Goal: Task Accomplishment & Management: Complete application form

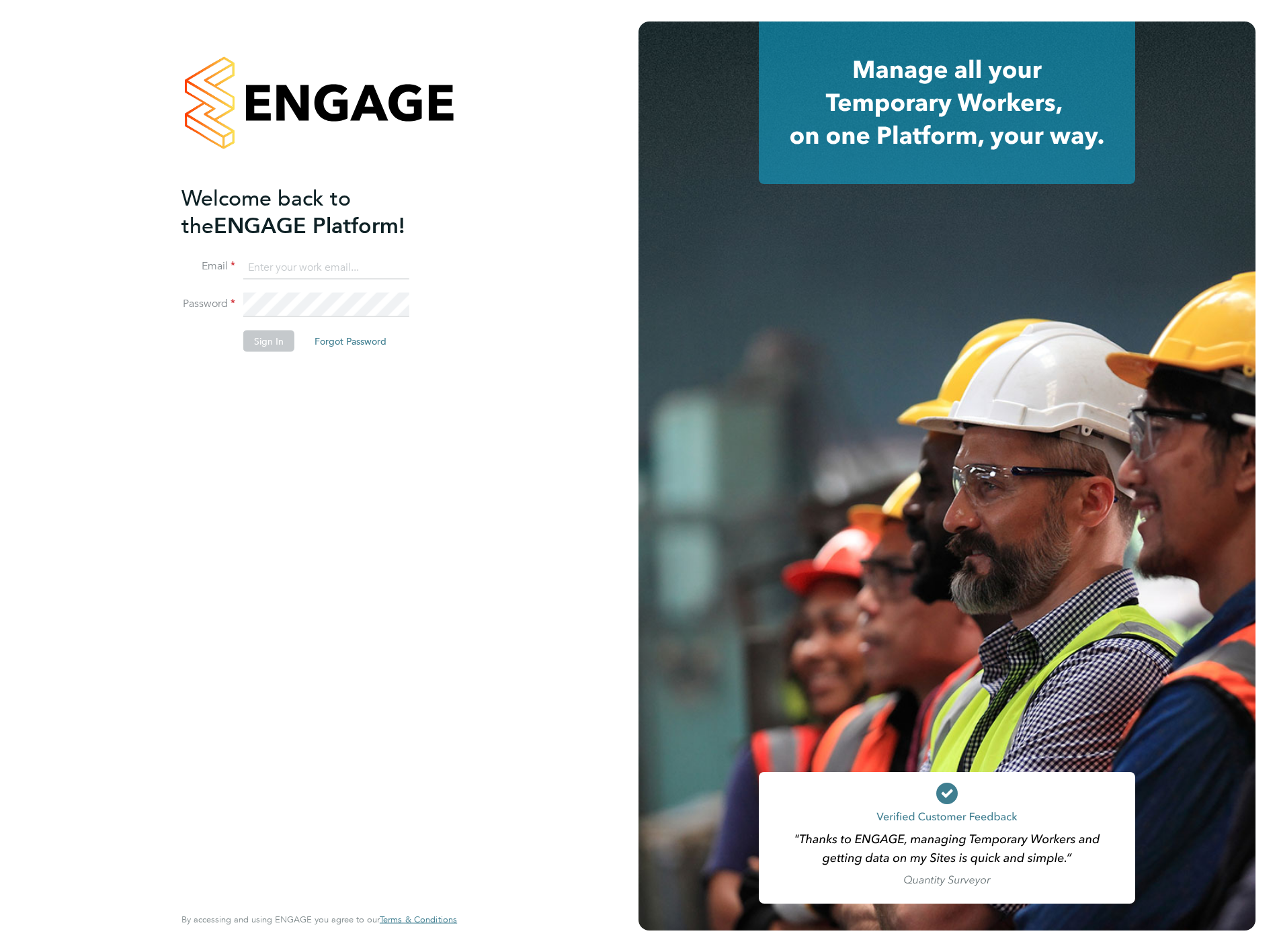
type input "[PERSON_NAME][EMAIL_ADDRESS][PERSON_NAME][DOMAIN_NAME]"
click at [272, 354] on li "Sign In Forgot Password" at bounding box center [312, 348] width 262 height 34
click at [260, 331] on button "Sign In" at bounding box center [269, 342] width 51 height 22
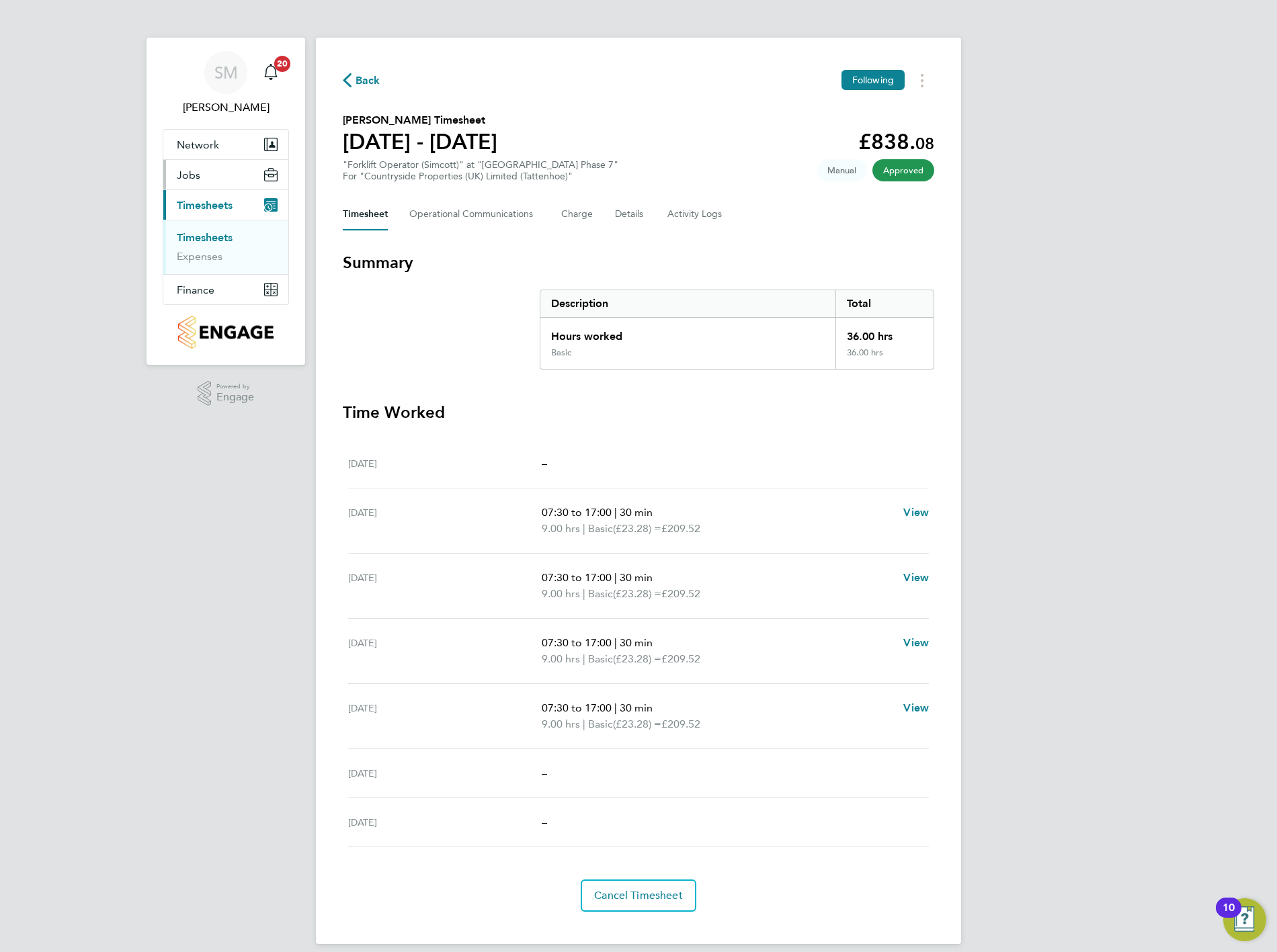
click at [193, 170] on span "Jobs" at bounding box center [188, 174] width 24 height 13
click at [209, 206] on link "Vacancies" at bounding box center [200, 207] width 47 height 13
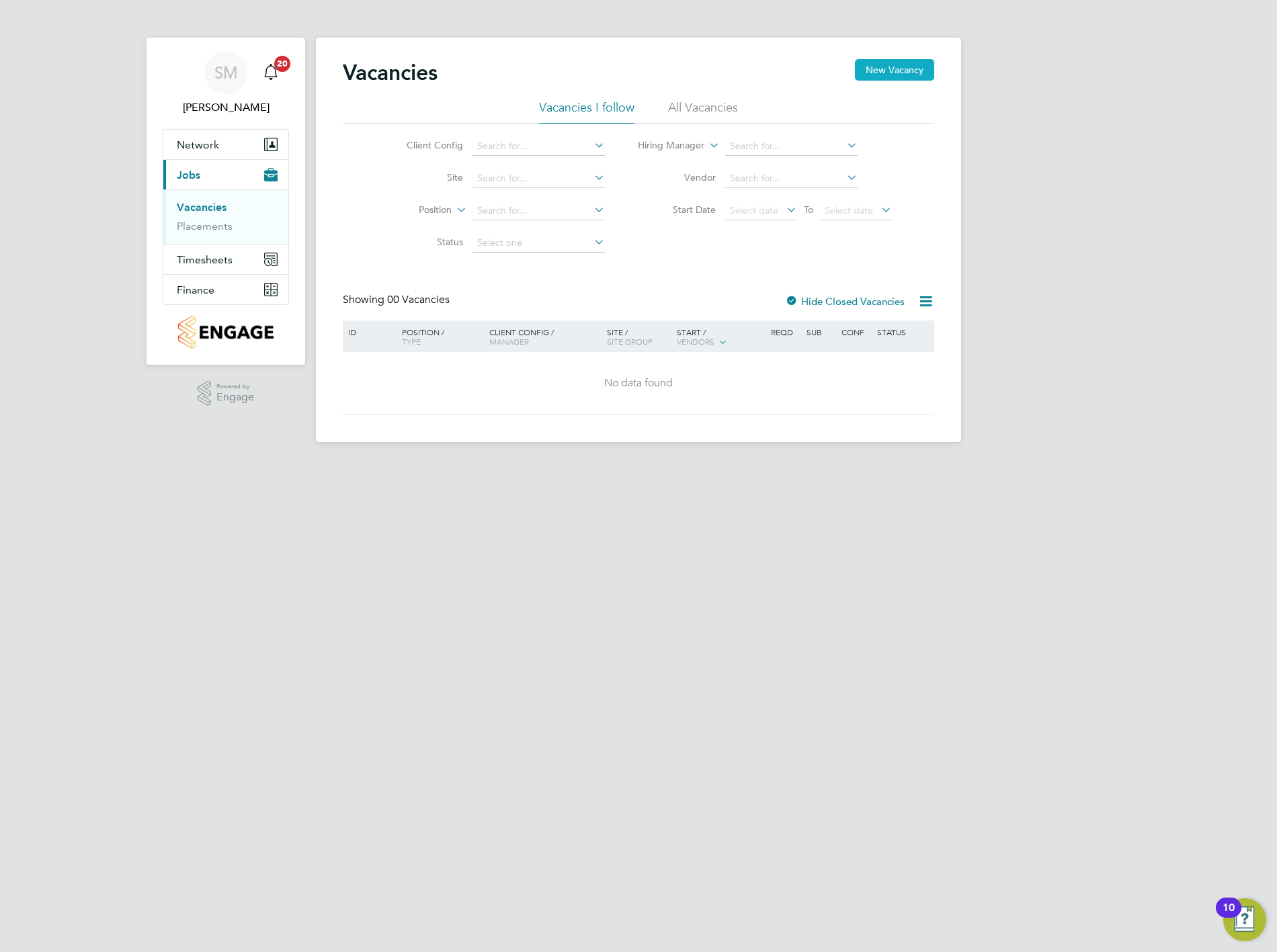
click at [918, 64] on button "New Vacancy" at bounding box center [895, 70] width 79 height 22
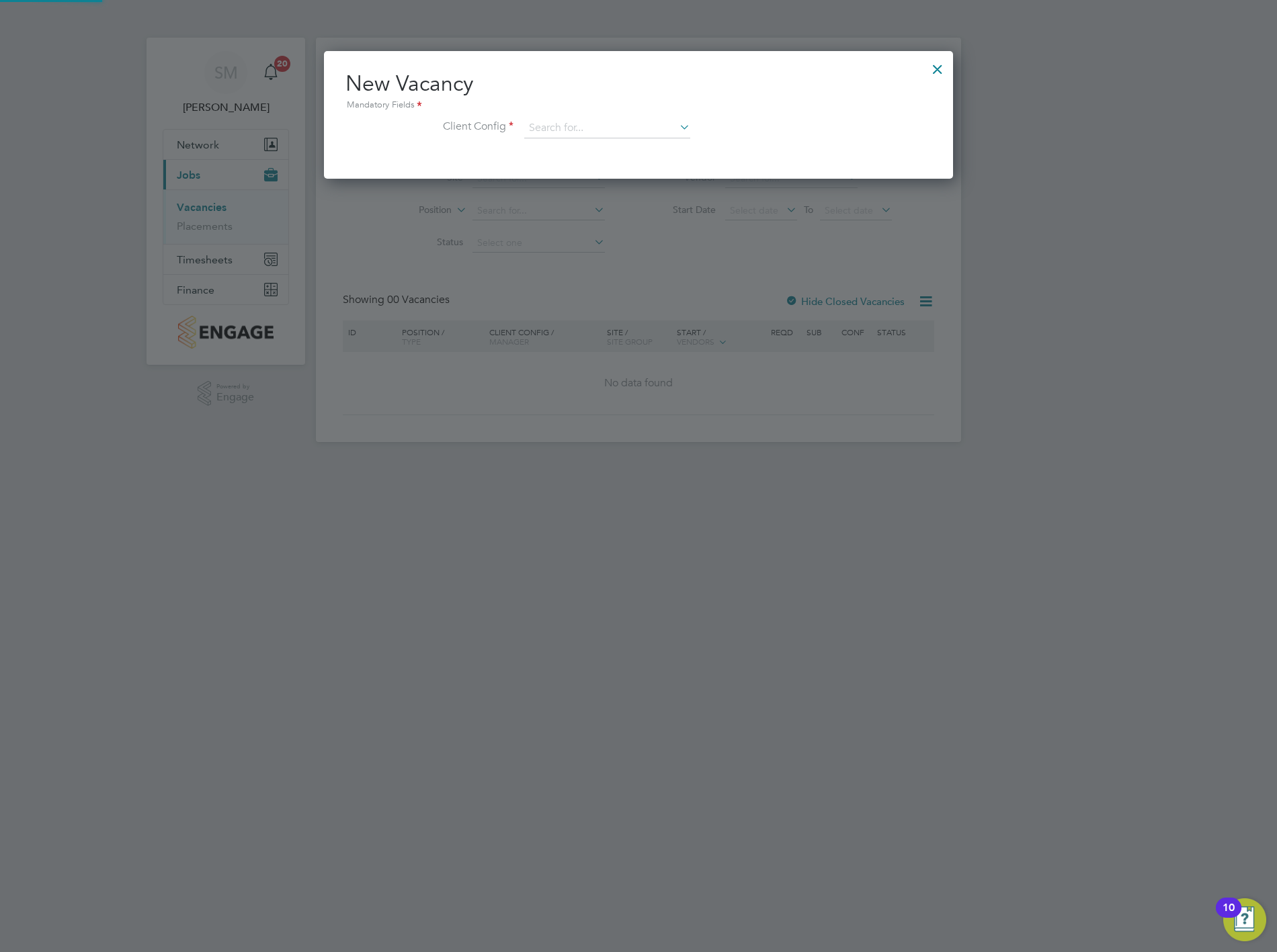
scroll to position [126, 630]
click at [573, 132] on input at bounding box center [607, 128] width 166 height 20
click at [623, 236] on li "Countryside Properties (UK) Limited (Tattenhoe)" at bounding box center [695, 238] width 344 height 18
type input "Countryside Properties (UK) Limited (Tattenhoe)"
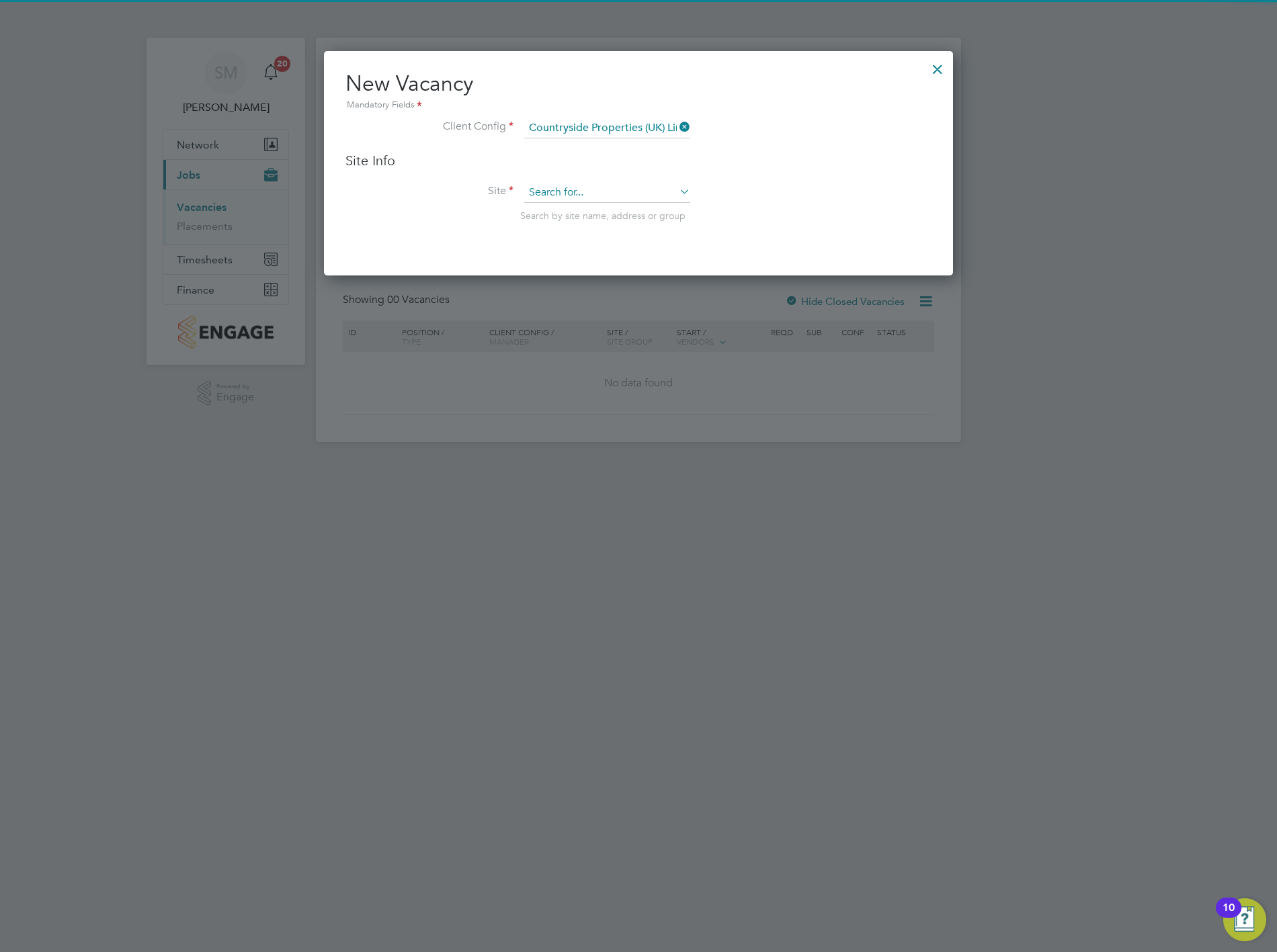
click at [637, 190] on input at bounding box center [607, 193] width 166 height 20
click at [633, 230] on li "[GEOGRAPHIC_DATA] Phase 7" at bounding box center [607, 229] width 168 height 18
type input "[GEOGRAPHIC_DATA] Phase 7"
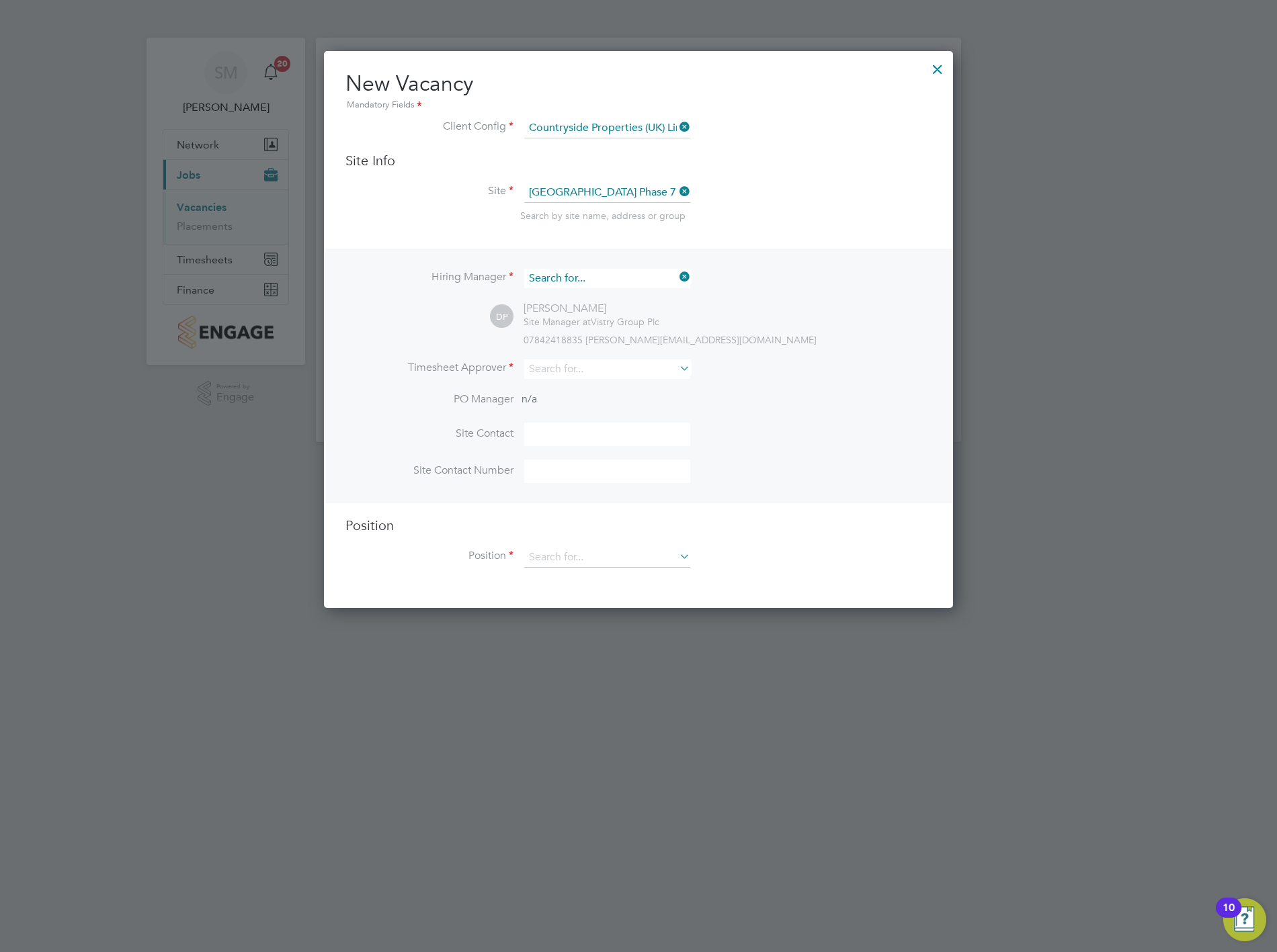
scroll to position [496, 630]
click at [638, 277] on input at bounding box center [607, 279] width 166 height 20
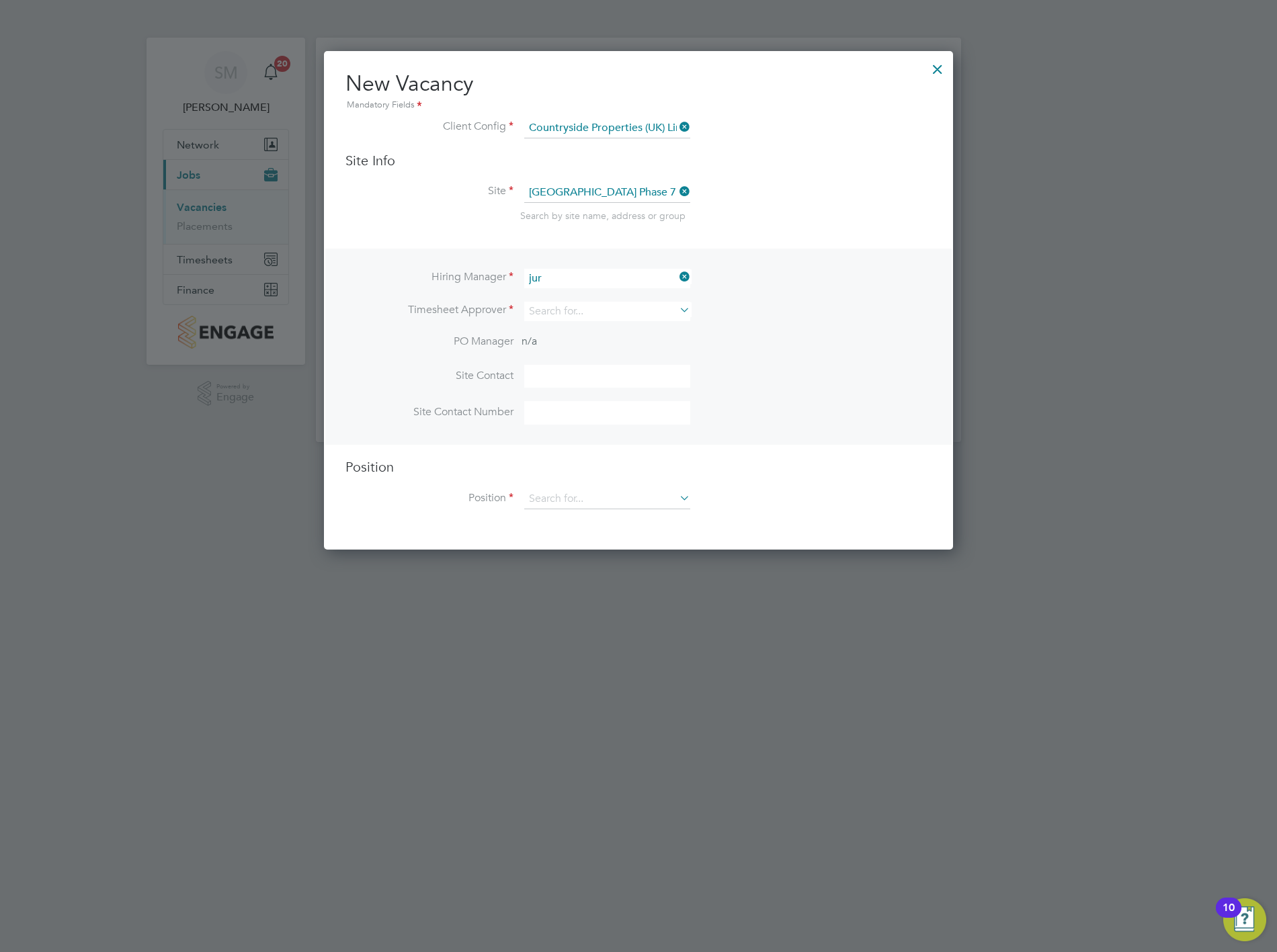
click at [620, 289] on li "Jur i [PERSON_NAME]" at bounding box center [607, 296] width 168 height 18
type input "[PERSON_NAME]"
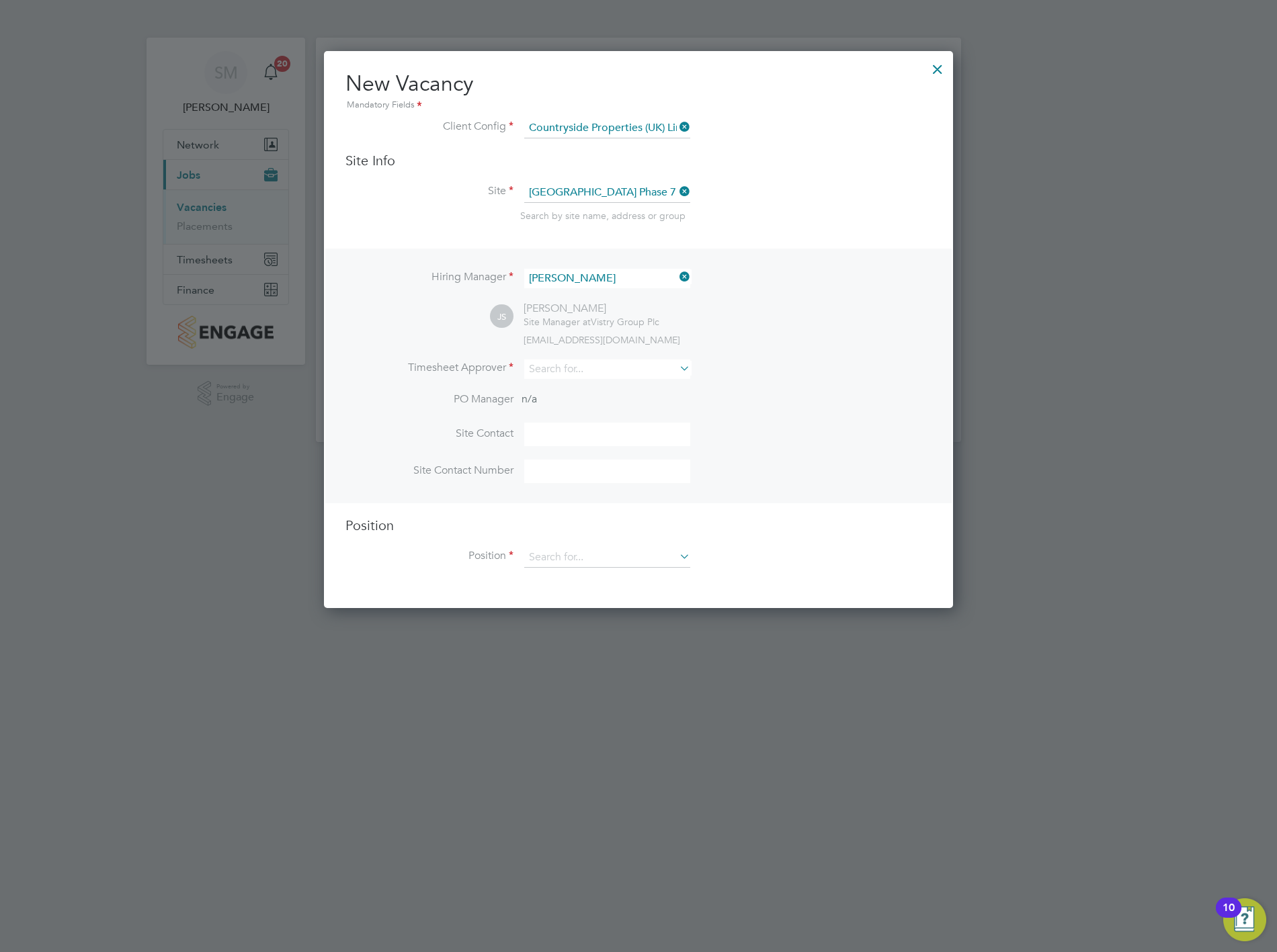
click at [776, 339] on div "[EMAIL_ADDRESS][DOMAIN_NAME]" at bounding box center [727, 340] width 408 height 12
click at [609, 373] on input at bounding box center [607, 370] width 166 height 20
click at [609, 361] on input at bounding box center [607, 370] width 166 height 20
click at [570, 422] on li "Sha un McGrenra" at bounding box center [607, 422] width 168 height 18
type input "[PERSON_NAME]"
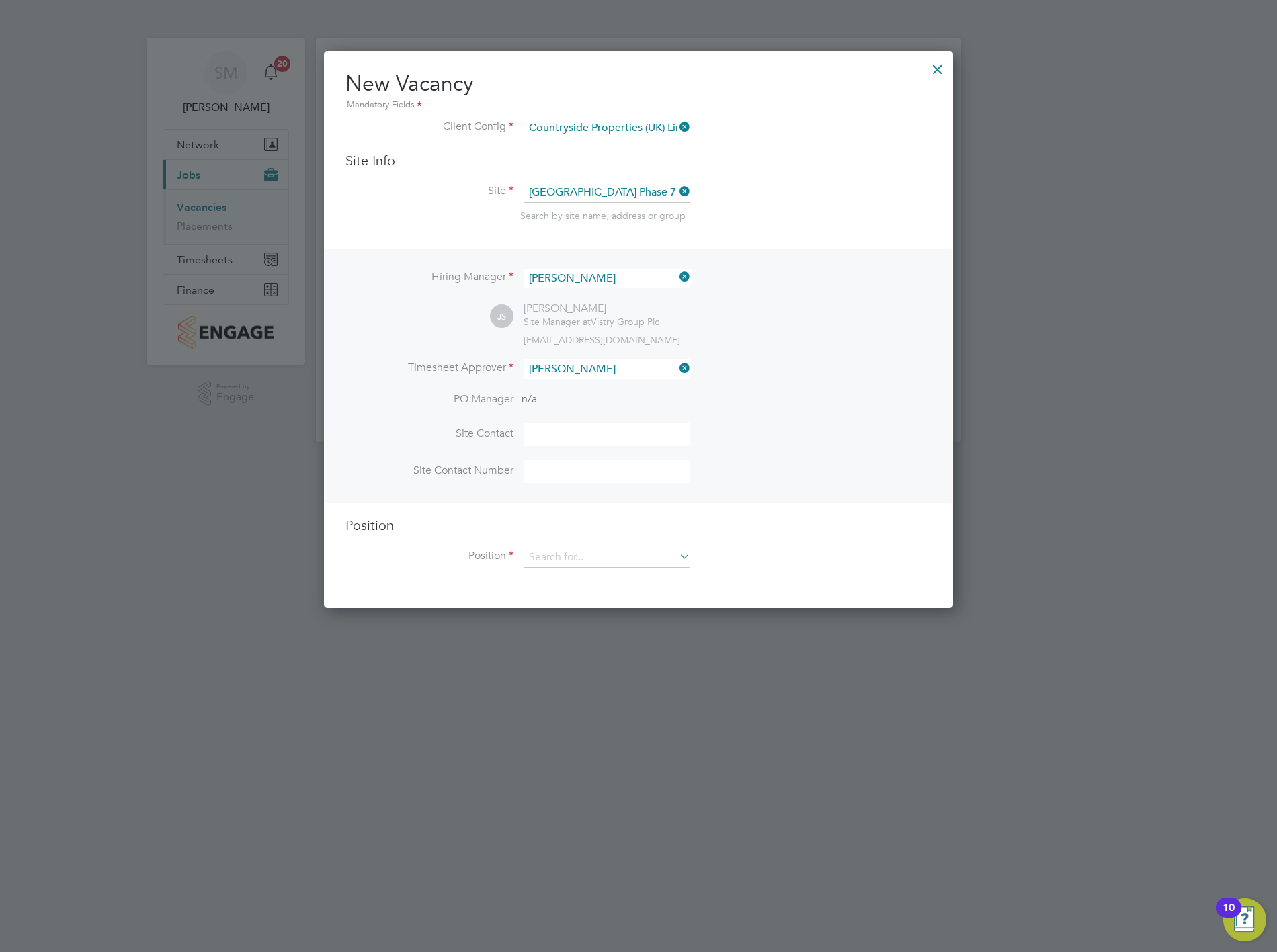
scroll to position [613, 630]
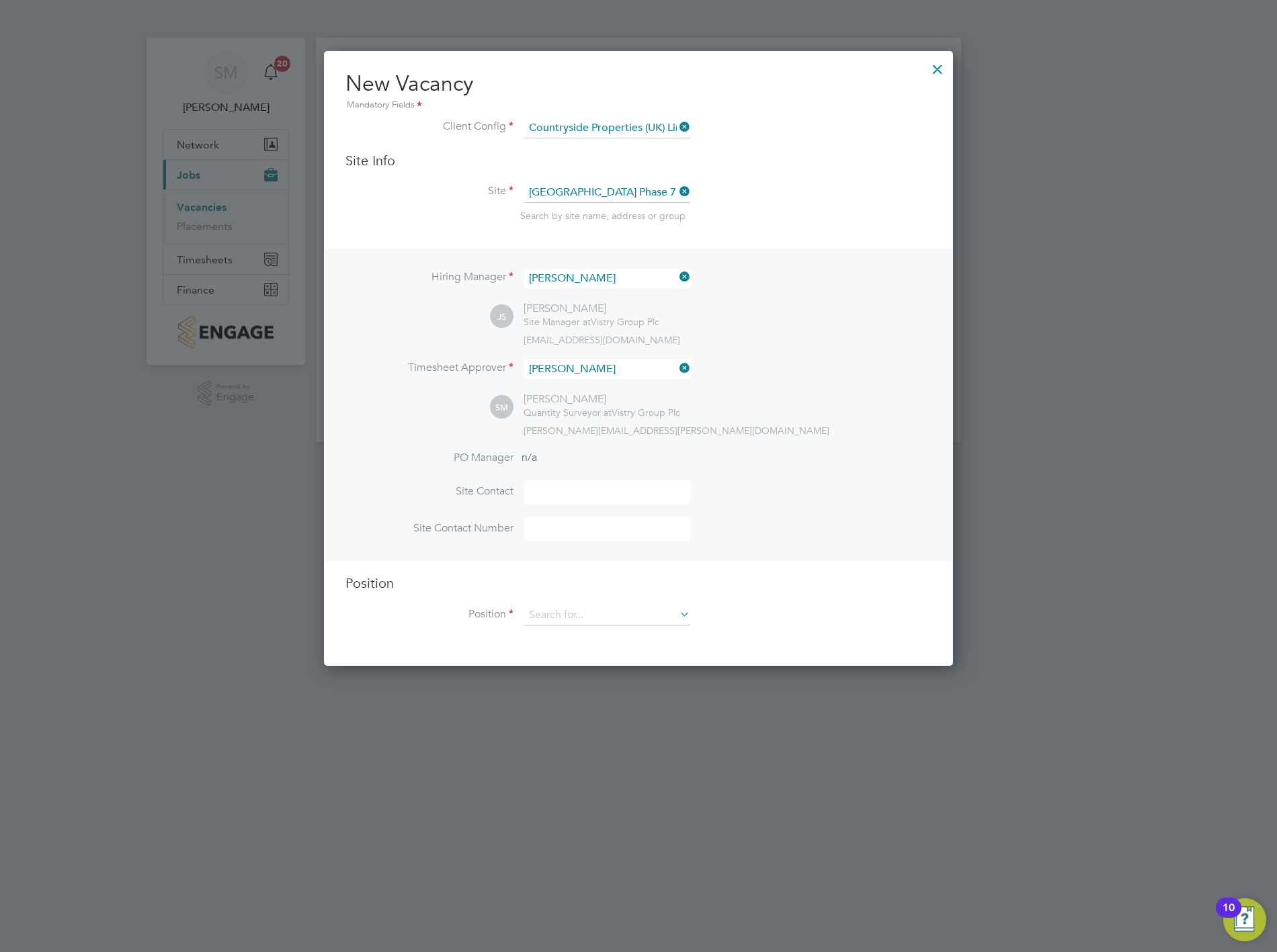
click at [575, 495] on input at bounding box center [607, 493] width 166 height 24
type input "[PERSON_NAME]"
type input "Countryside Properties UK Ltd"
type input "Site Manager"
type input "[PERSON_NAME]"
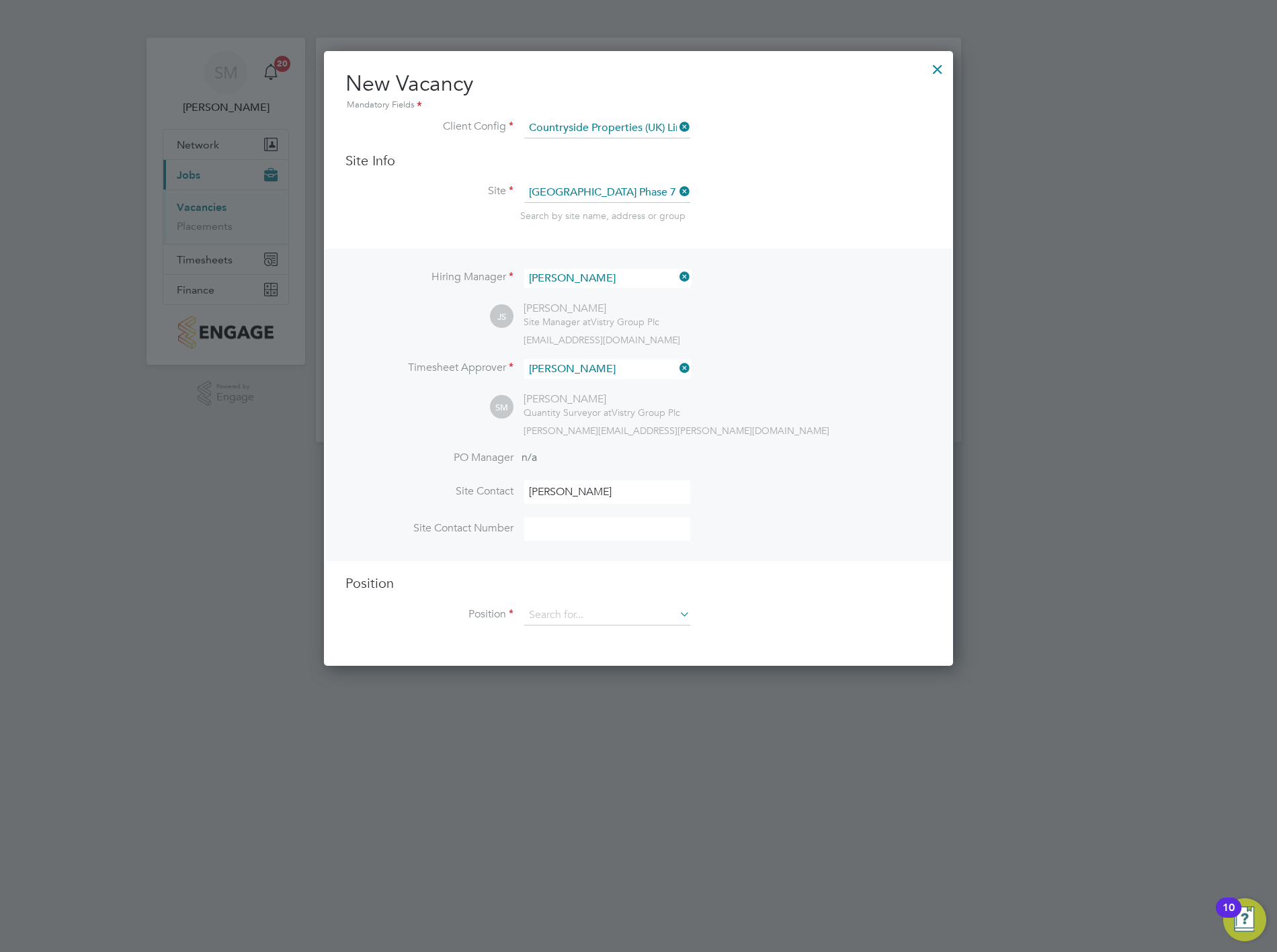
type input "[PERSON_NAME] Construction Recruitment Limited"
type input "07702276826"
type input "site"
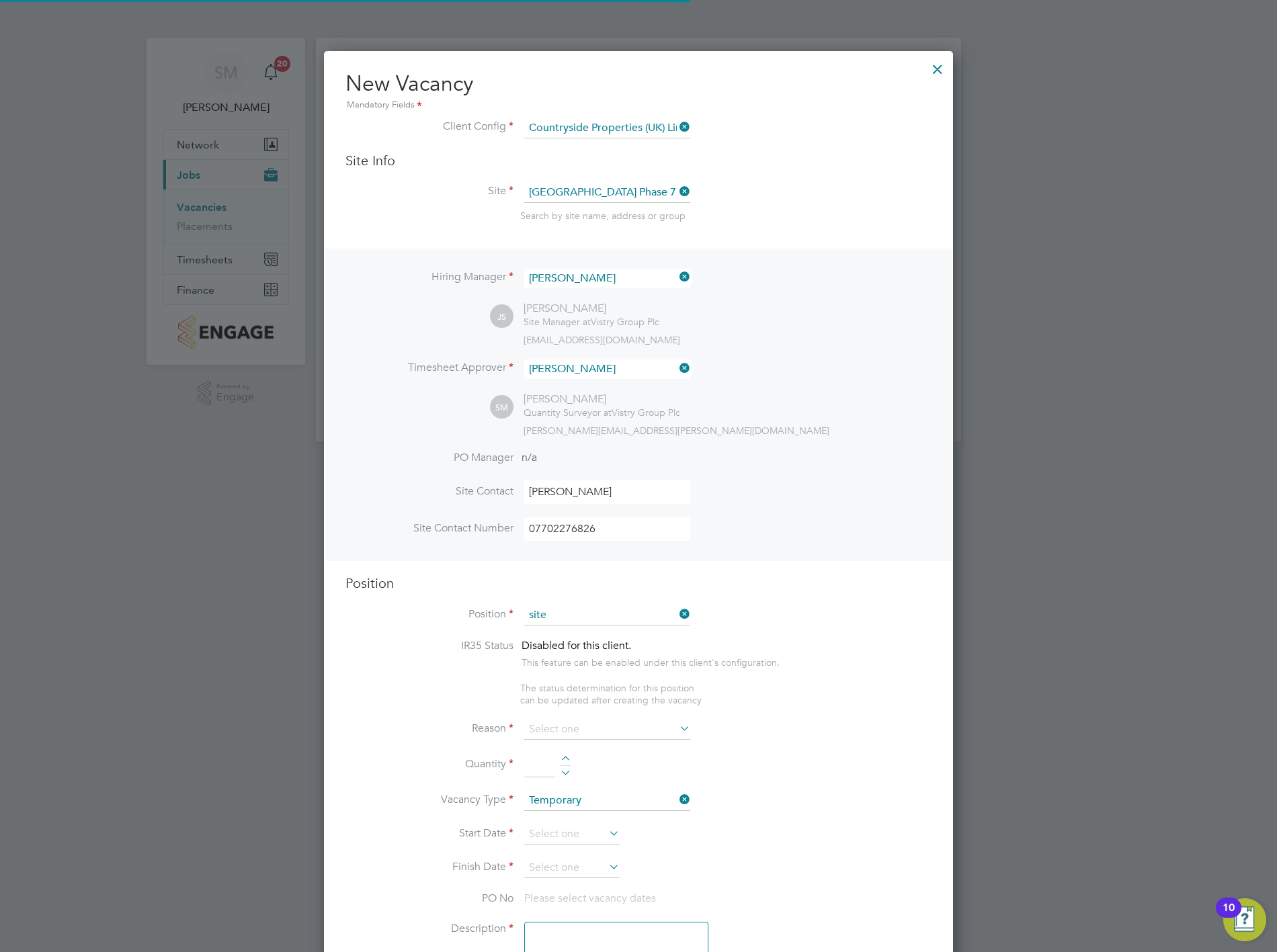
scroll to position [7, 7]
click at [819, 512] on li "Site Contact [PERSON_NAME]" at bounding box center [638, 500] width 586 height 37
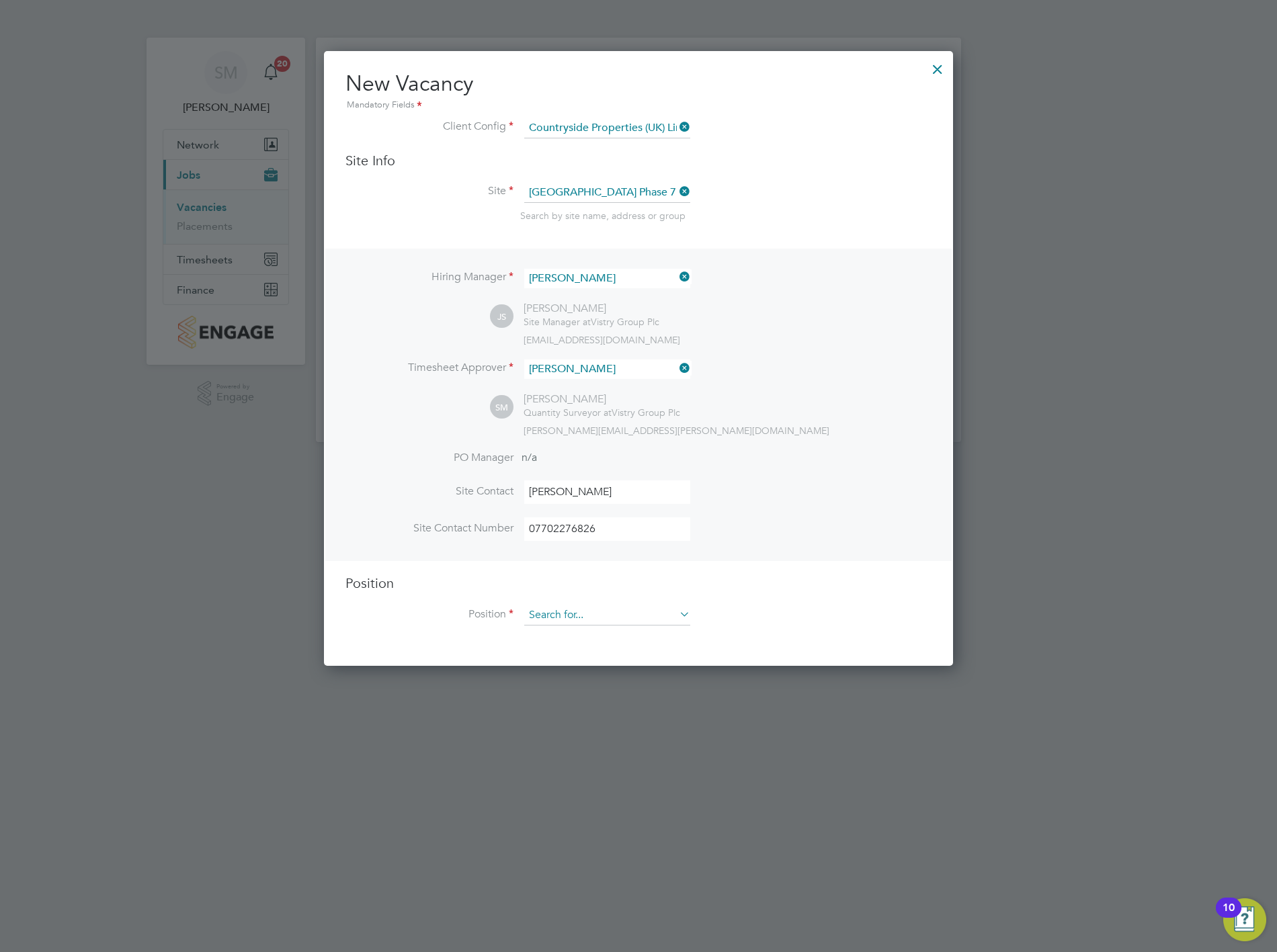
click at [595, 608] on input at bounding box center [607, 615] width 166 height 20
click at [600, 700] on li "Site Manager" at bounding box center [616, 706] width 186 height 18
type input "Site Manager"
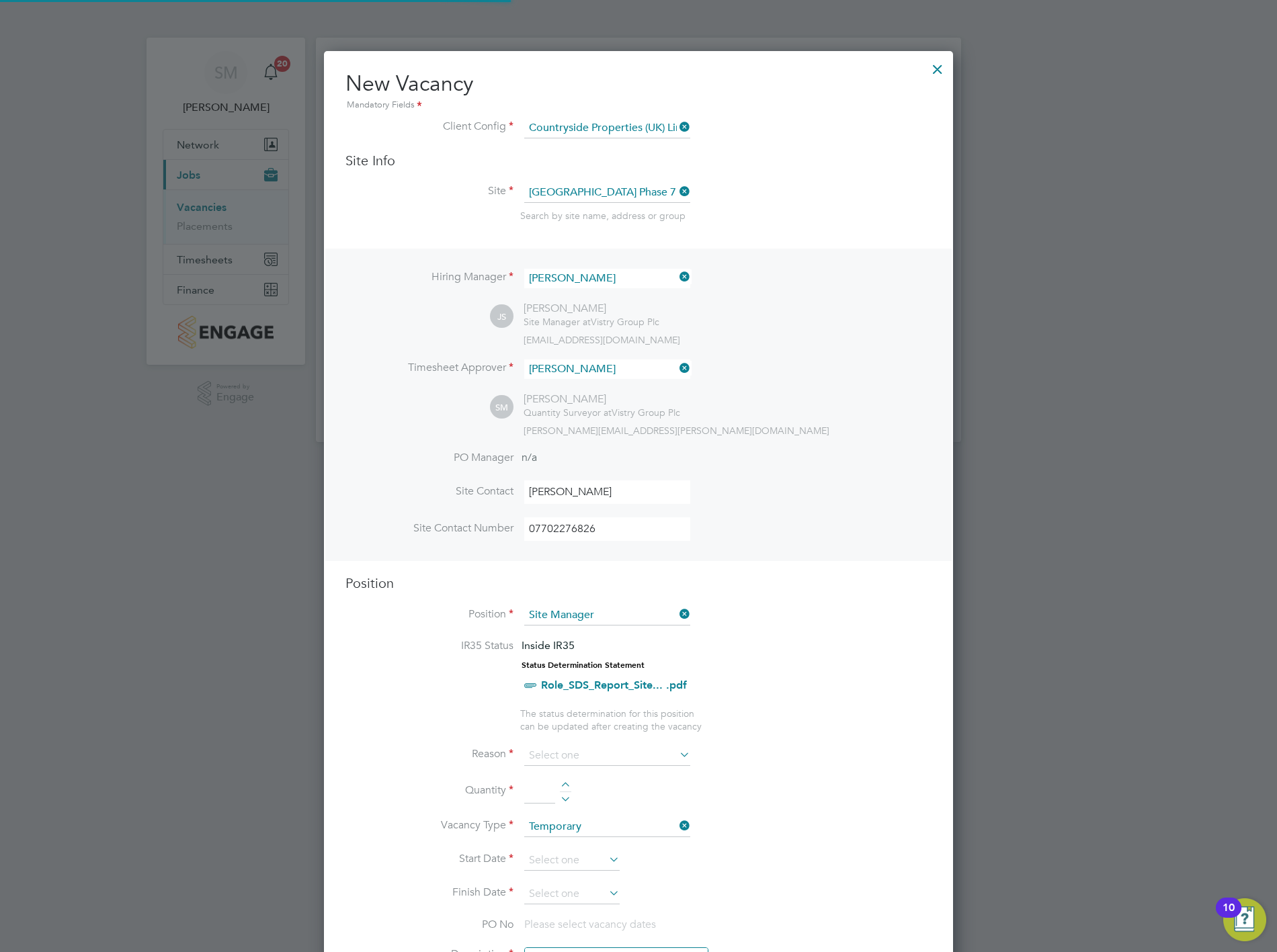
scroll to position [1929, 630]
click at [740, 615] on li "Position Site Manager" at bounding box center [638, 622] width 586 height 34
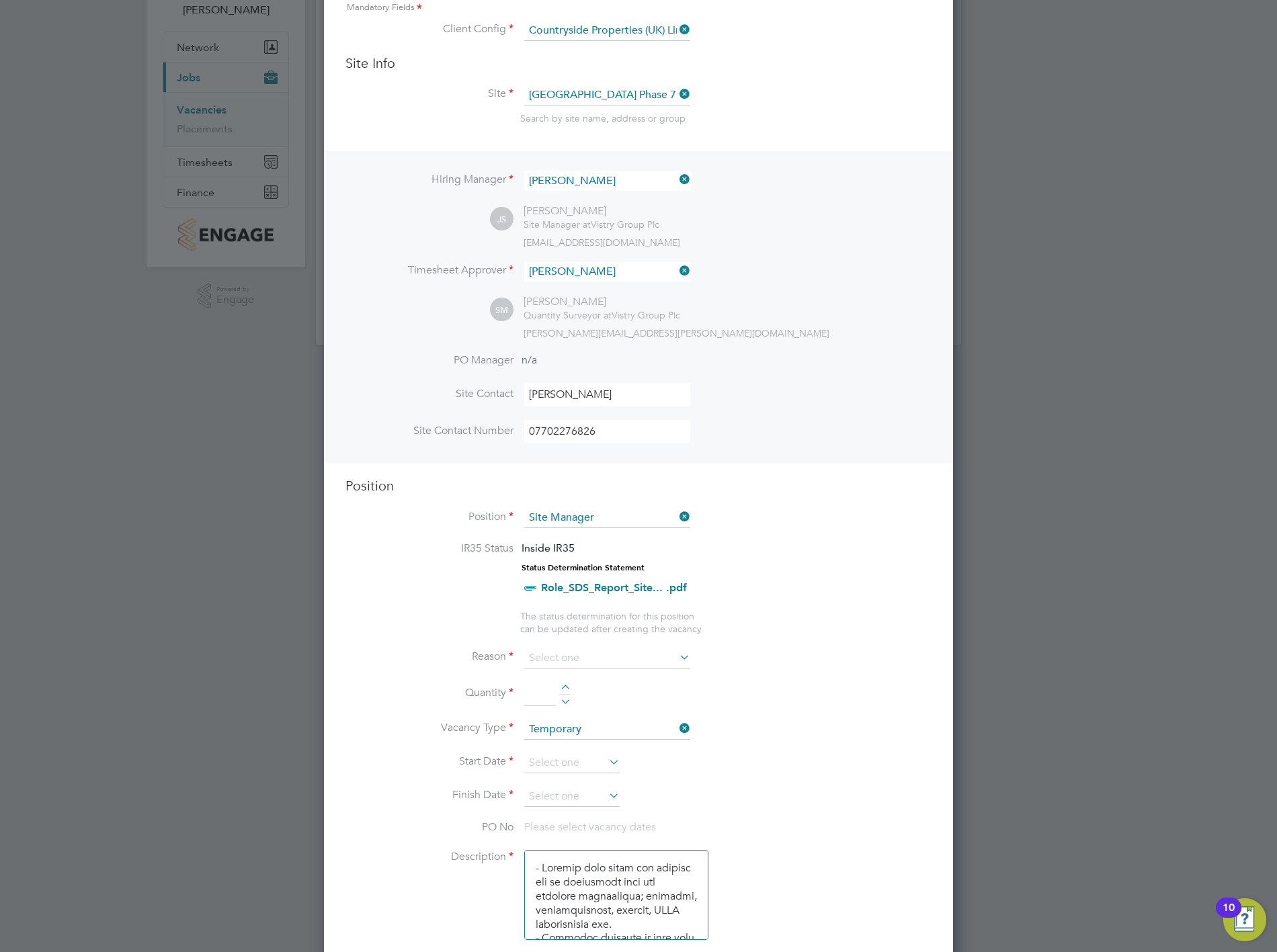
scroll to position [224, 0]
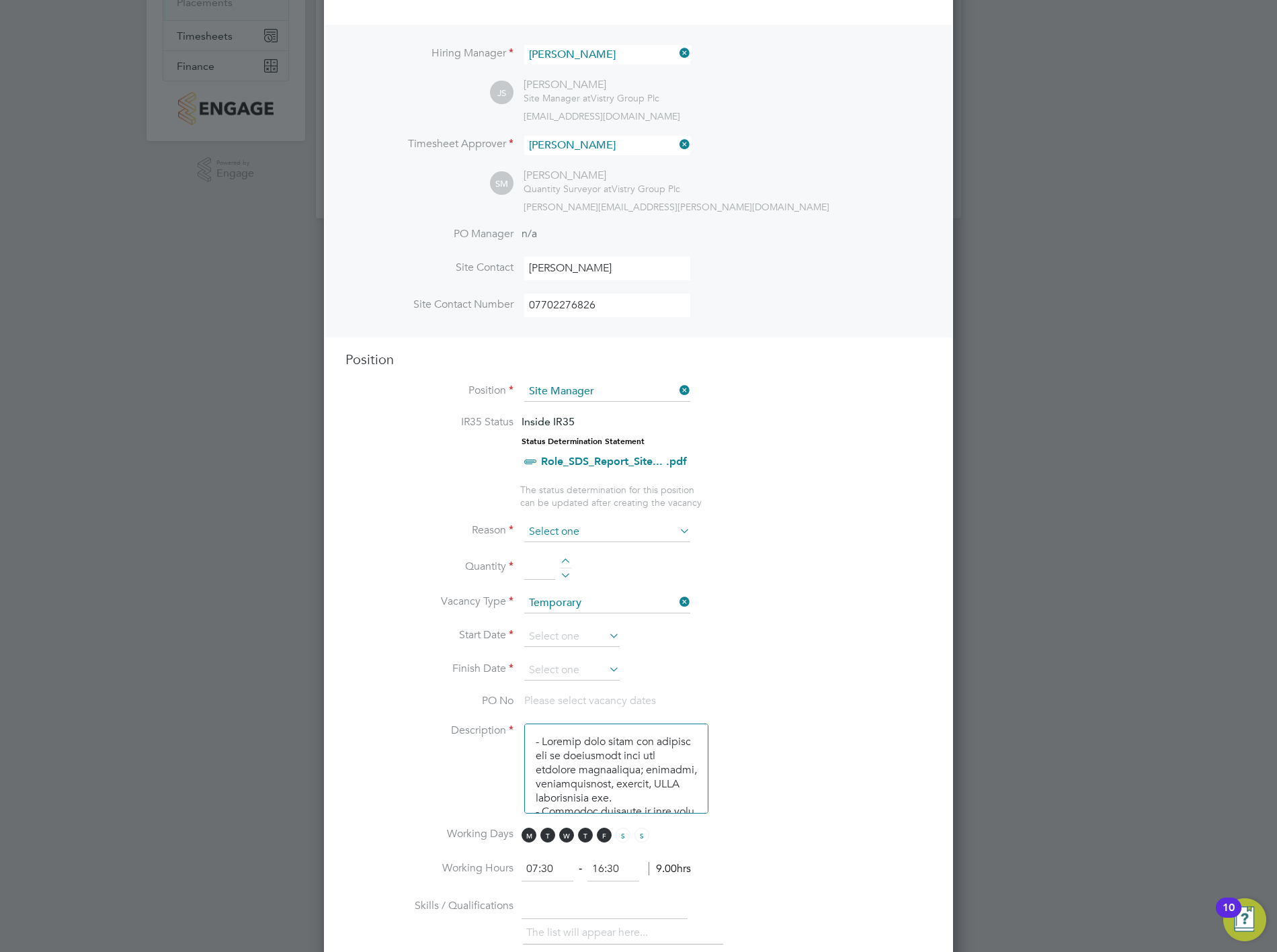
click at [607, 526] on input at bounding box center [607, 532] width 166 height 20
click at [599, 566] on li "Holiday" at bounding box center [607, 566] width 168 height 18
type input "Holiday"
click at [567, 556] on li "Quantity" at bounding box center [638, 575] width 586 height 37
click at [568, 559] on div at bounding box center [566, 564] width 12 height 10
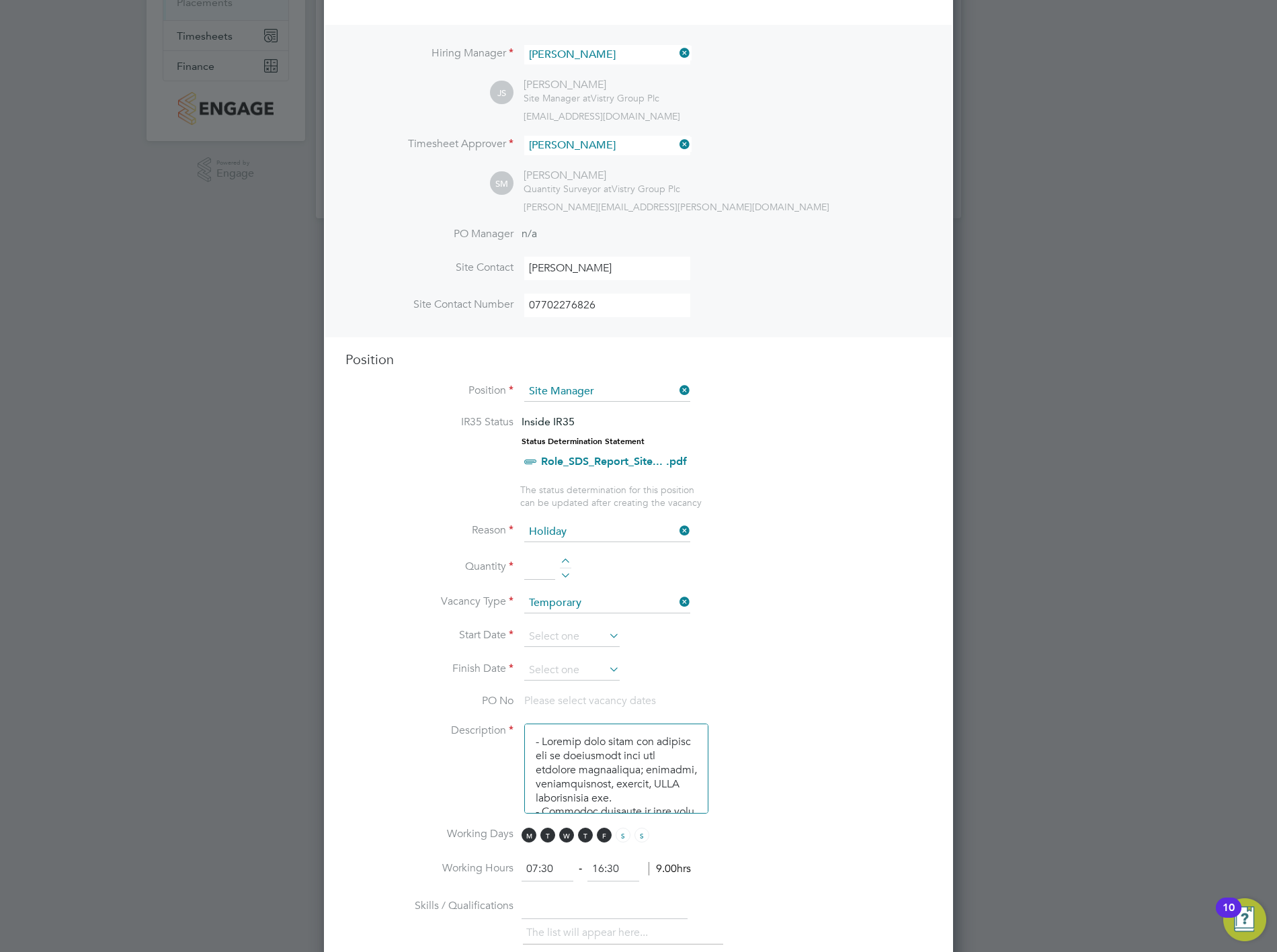
type input "1"
click at [575, 627] on input at bounding box center [571, 637] width 96 height 20
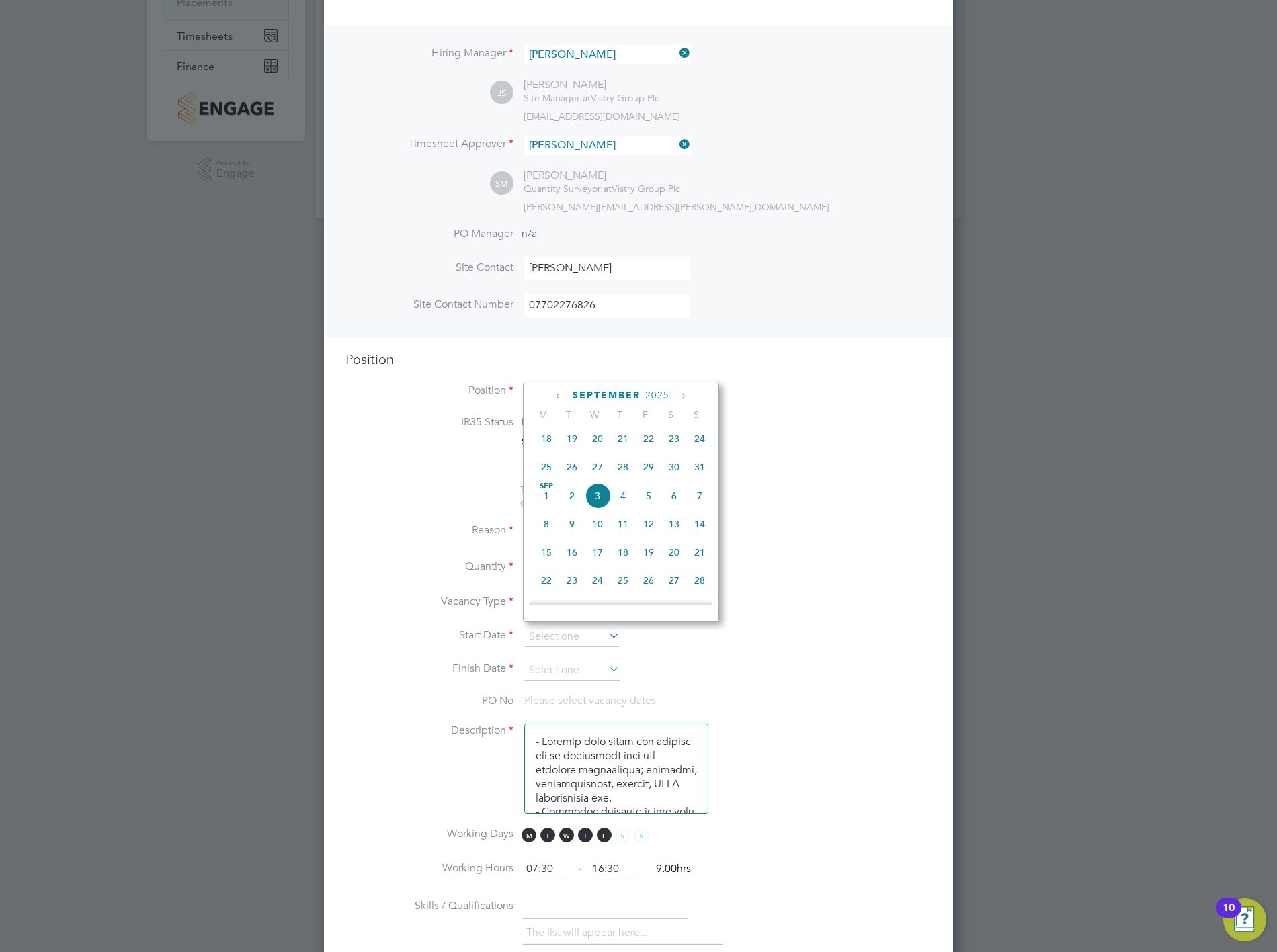
click at [649, 506] on span "5" at bounding box center [648, 496] width 26 height 26
type input "[DATE]"
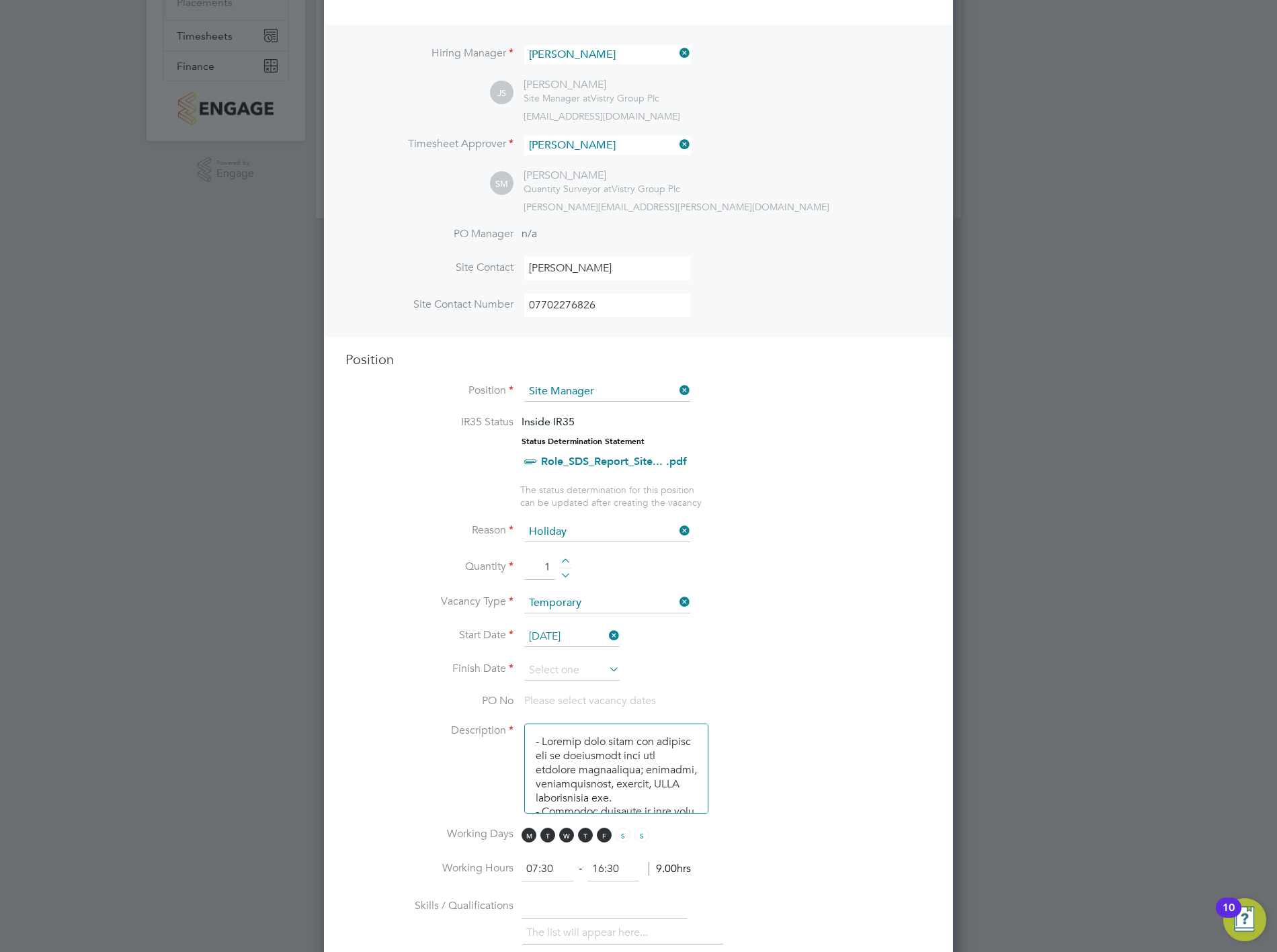
click at [606, 660] on icon at bounding box center [606, 669] width 0 height 19
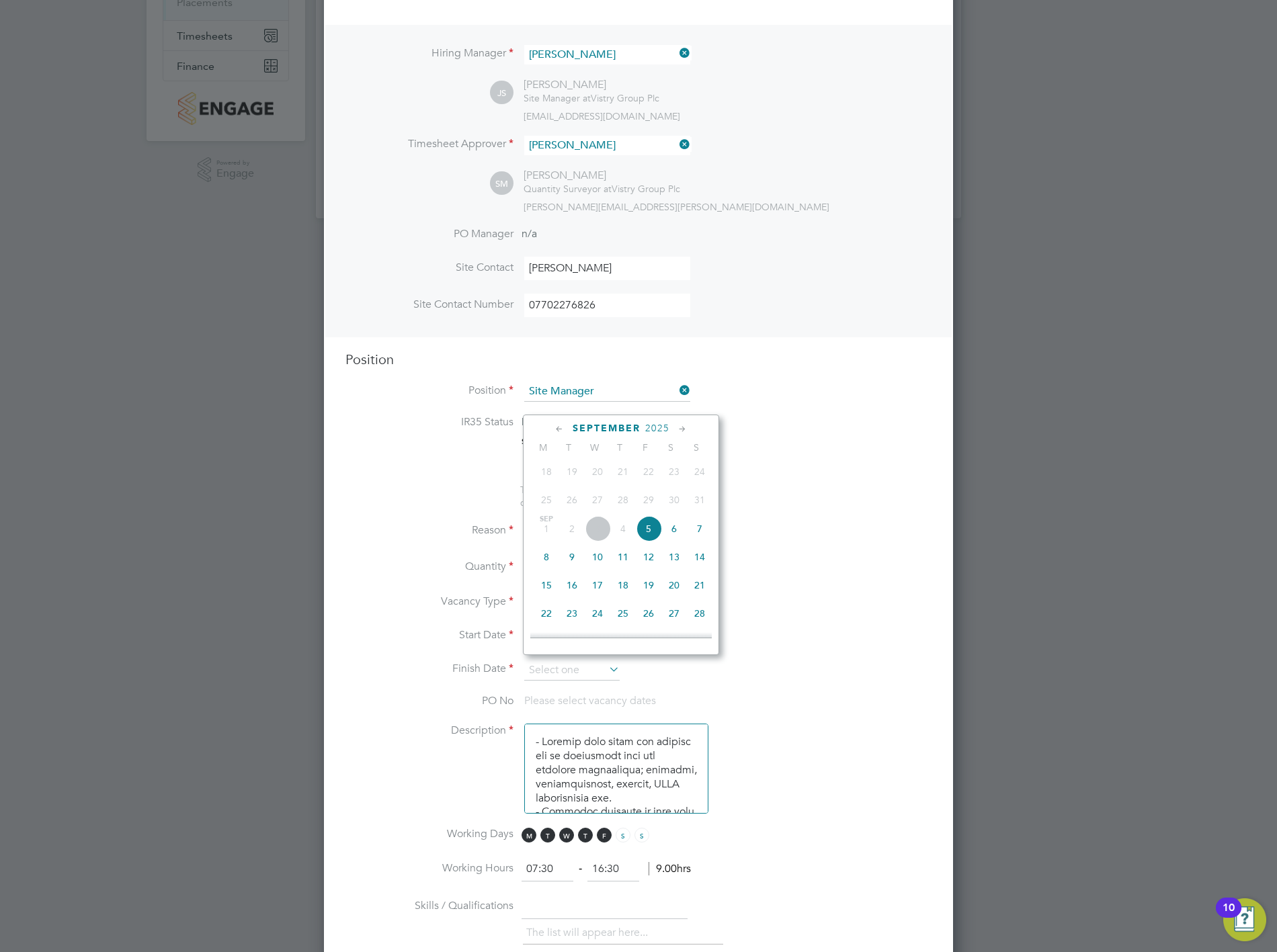
click at [648, 594] on span "19" at bounding box center [648, 585] width 26 height 26
type input "[DATE]"
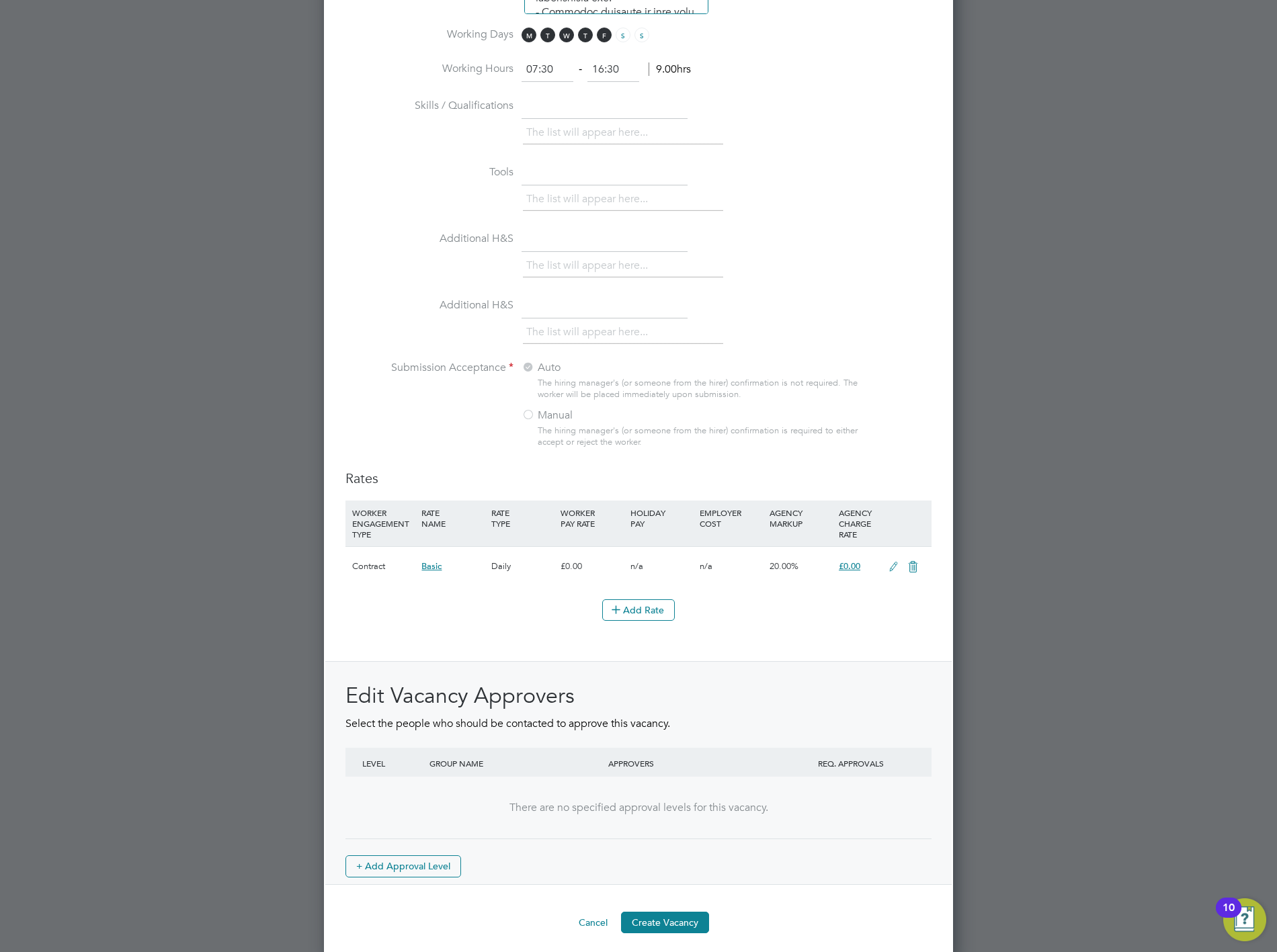
scroll to position [1122, 0]
click at [647, 911] on button "Create Vacancy" at bounding box center [664, 921] width 88 height 22
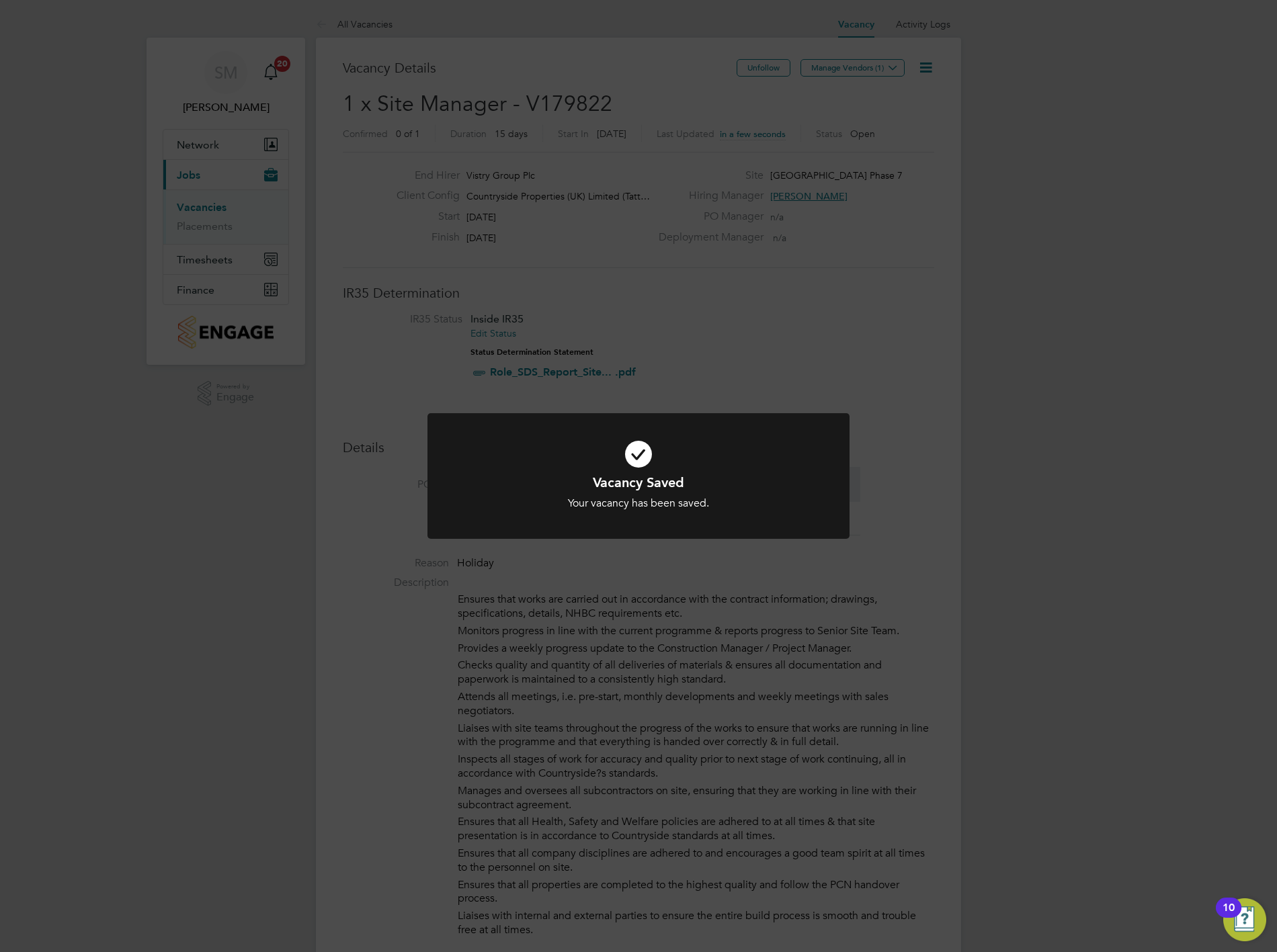
click at [1027, 468] on div "Vacancy Saved Your vacancy has been saved. Cancel Okay" at bounding box center [638, 476] width 1277 height 952
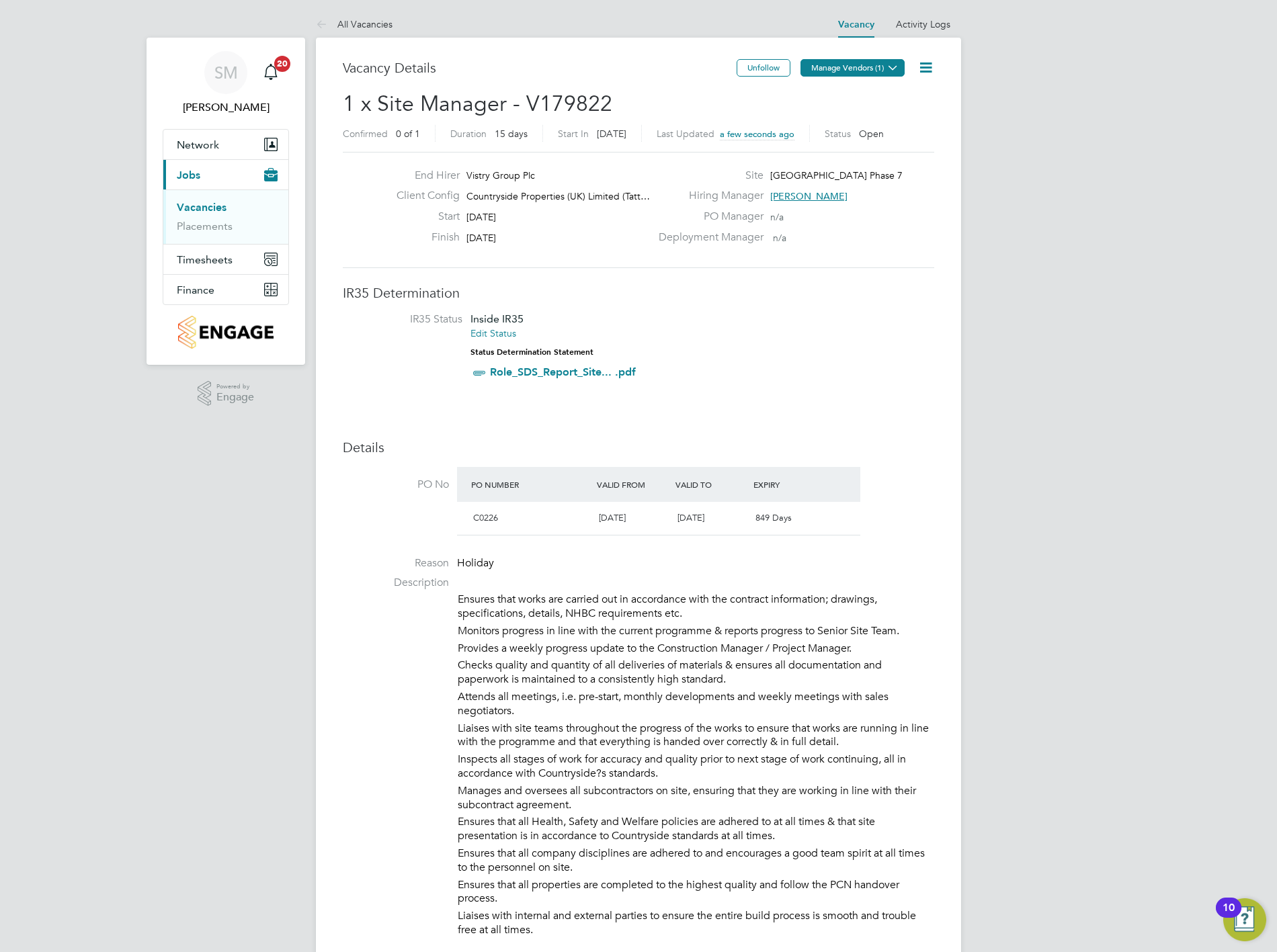
click at [848, 71] on button "Manage Vendors (1)" at bounding box center [852, 68] width 104 height 18
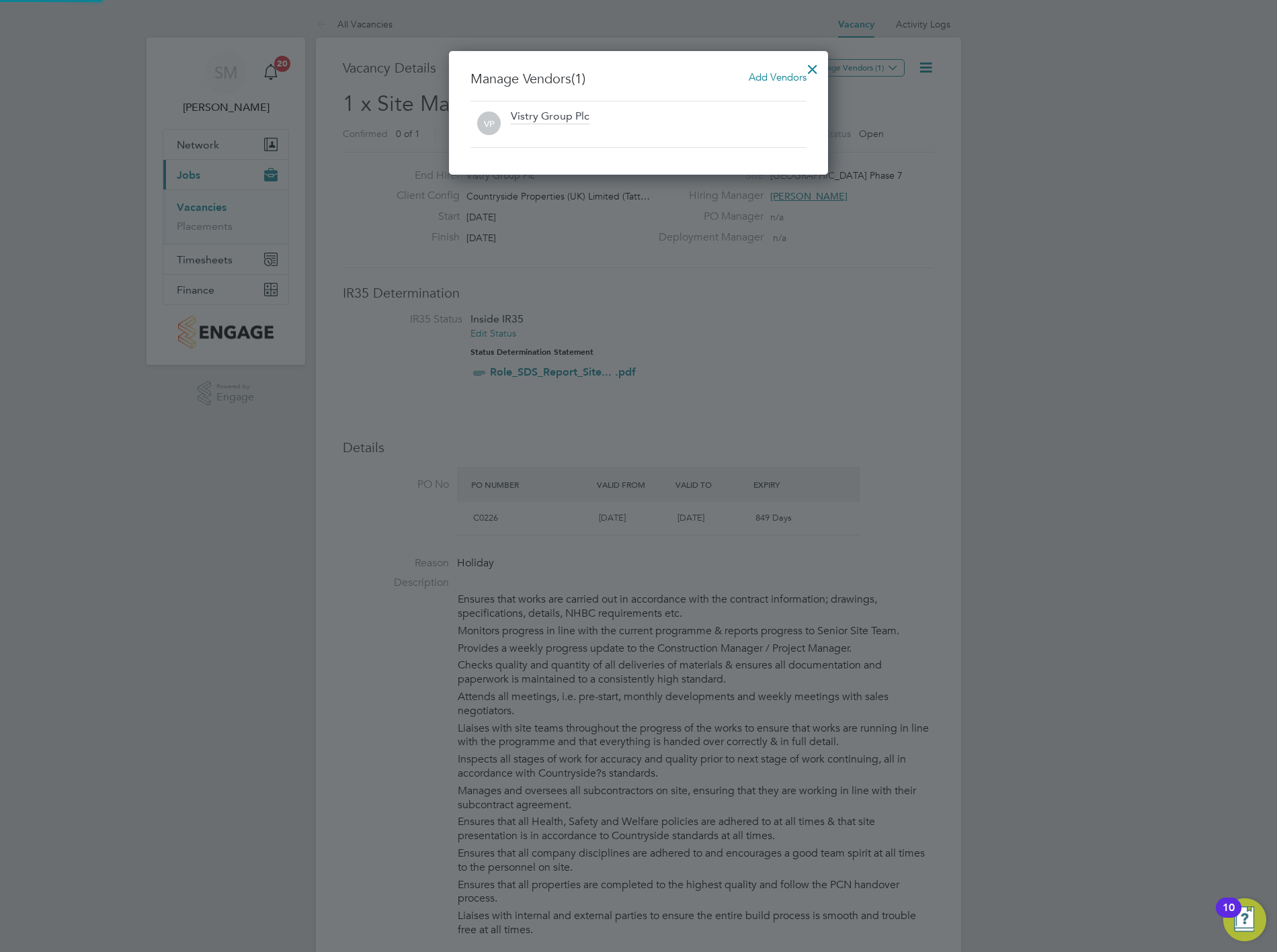
scroll to position [123, 379]
click at [774, 81] on span "Add Vendors" at bounding box center [777, 77] width 58 height 13
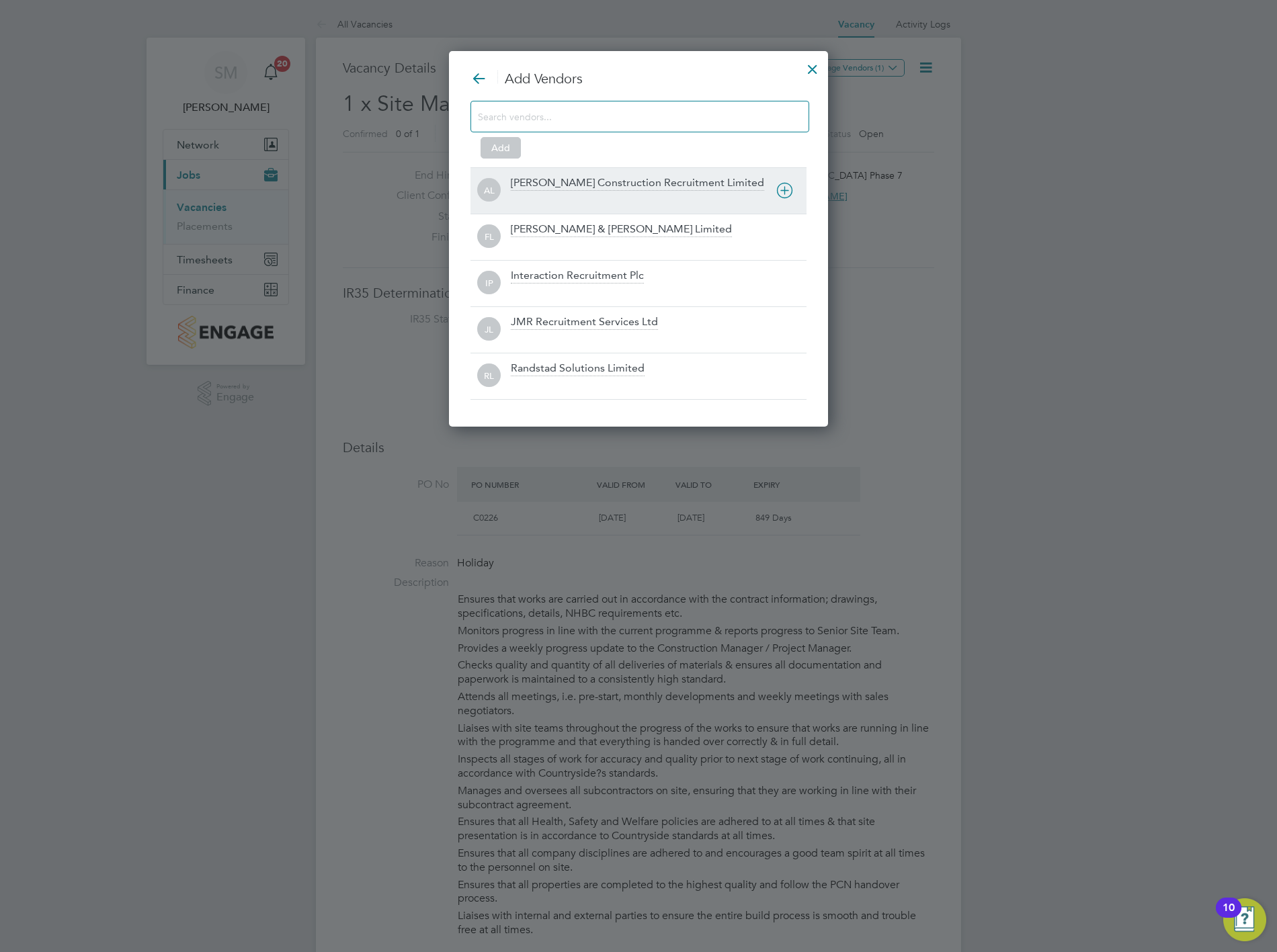
click at [625, 187] on div "[PERSON_NAME] Construction Recruitment Limited" at bounding box center [637, 183] width 253 height 15
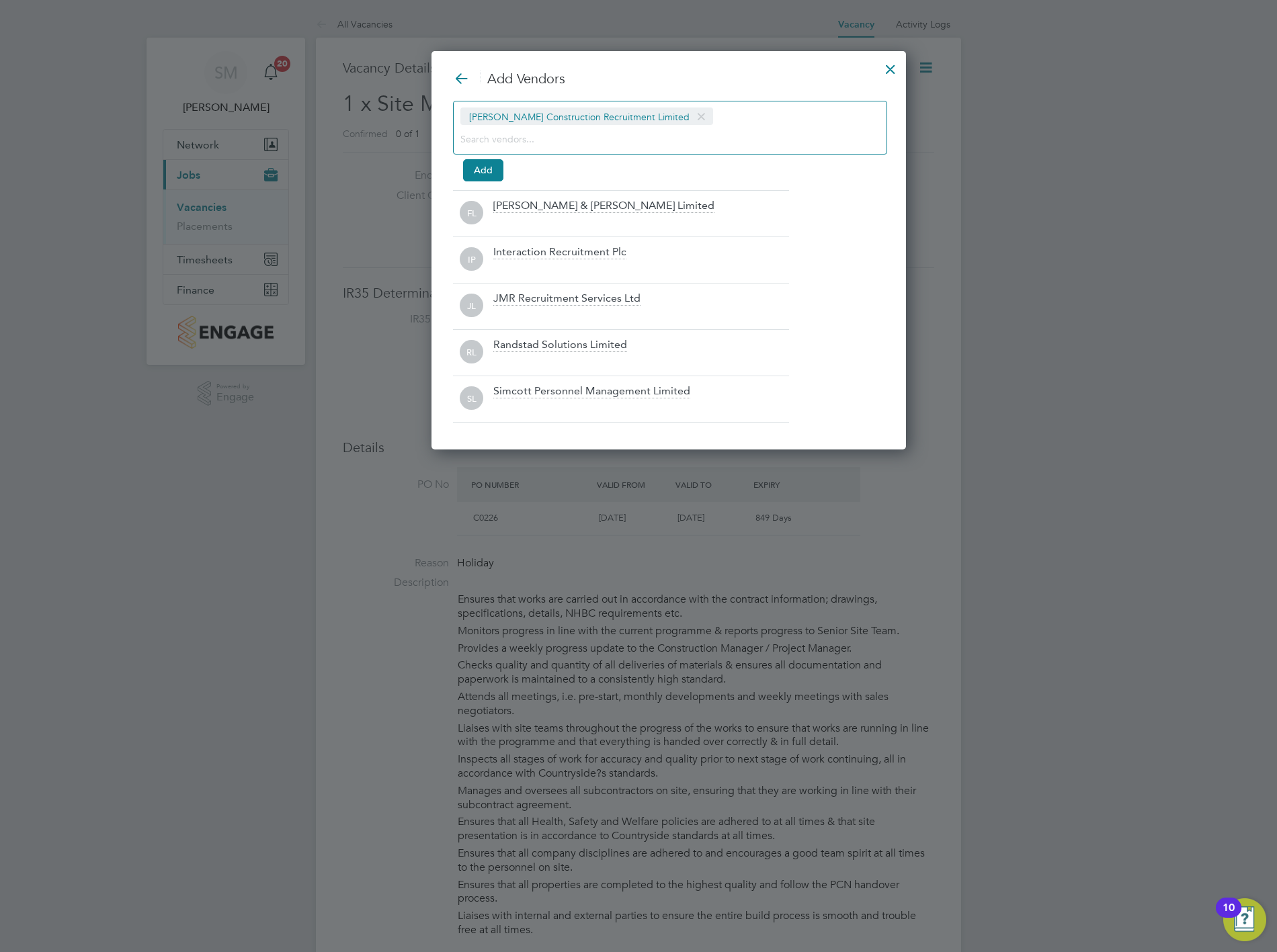
drag, startPoint x: 488, startPoint y: 169, endPoint x: 548, endPoint y: 183, distance: 61.6
click at [487, 169] on button "Add" at bounding box center [483, 170] width 40 height 22
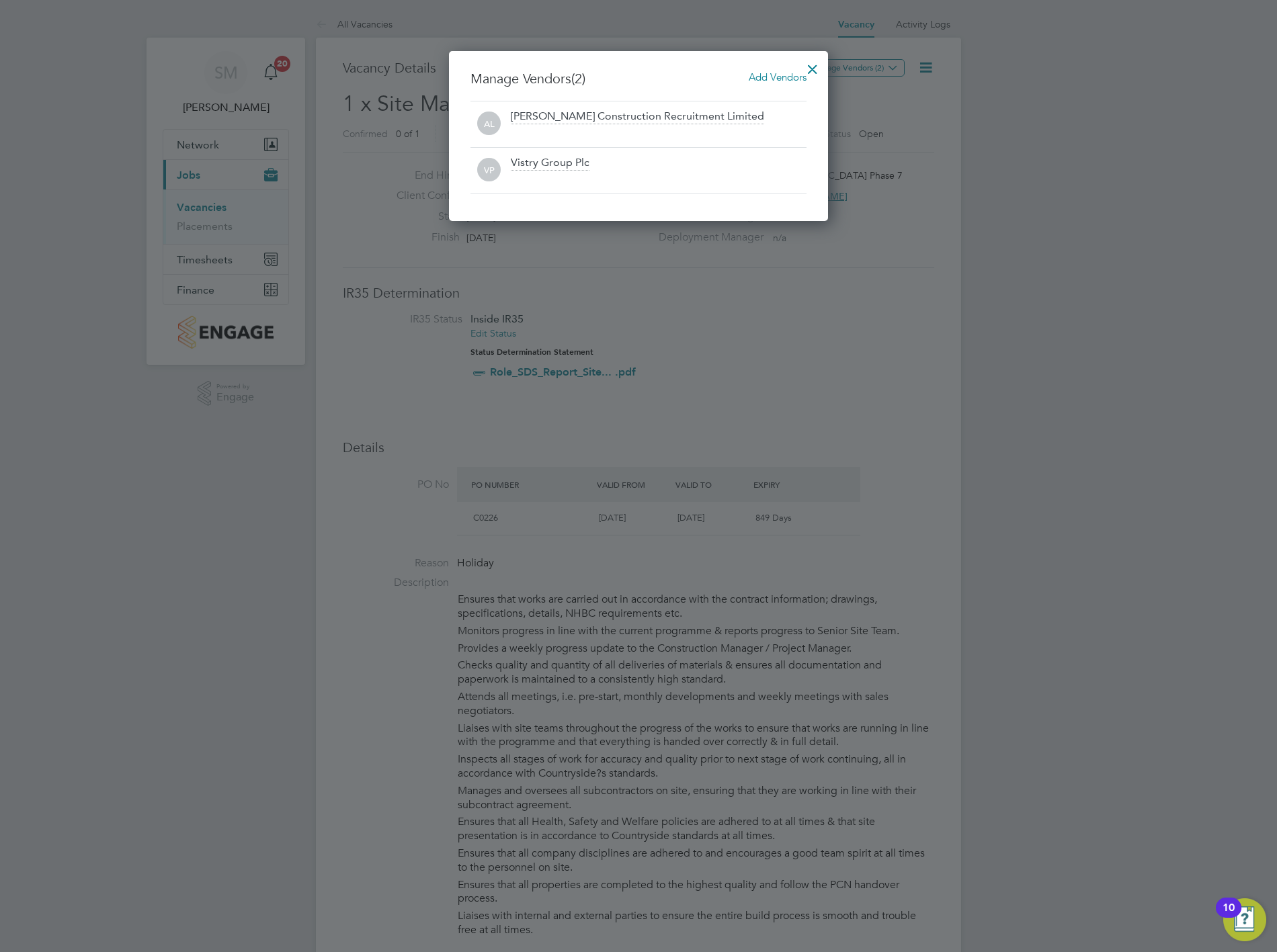
click at [816, 65] on div at bounding box center [812, 66] width 25 height 25
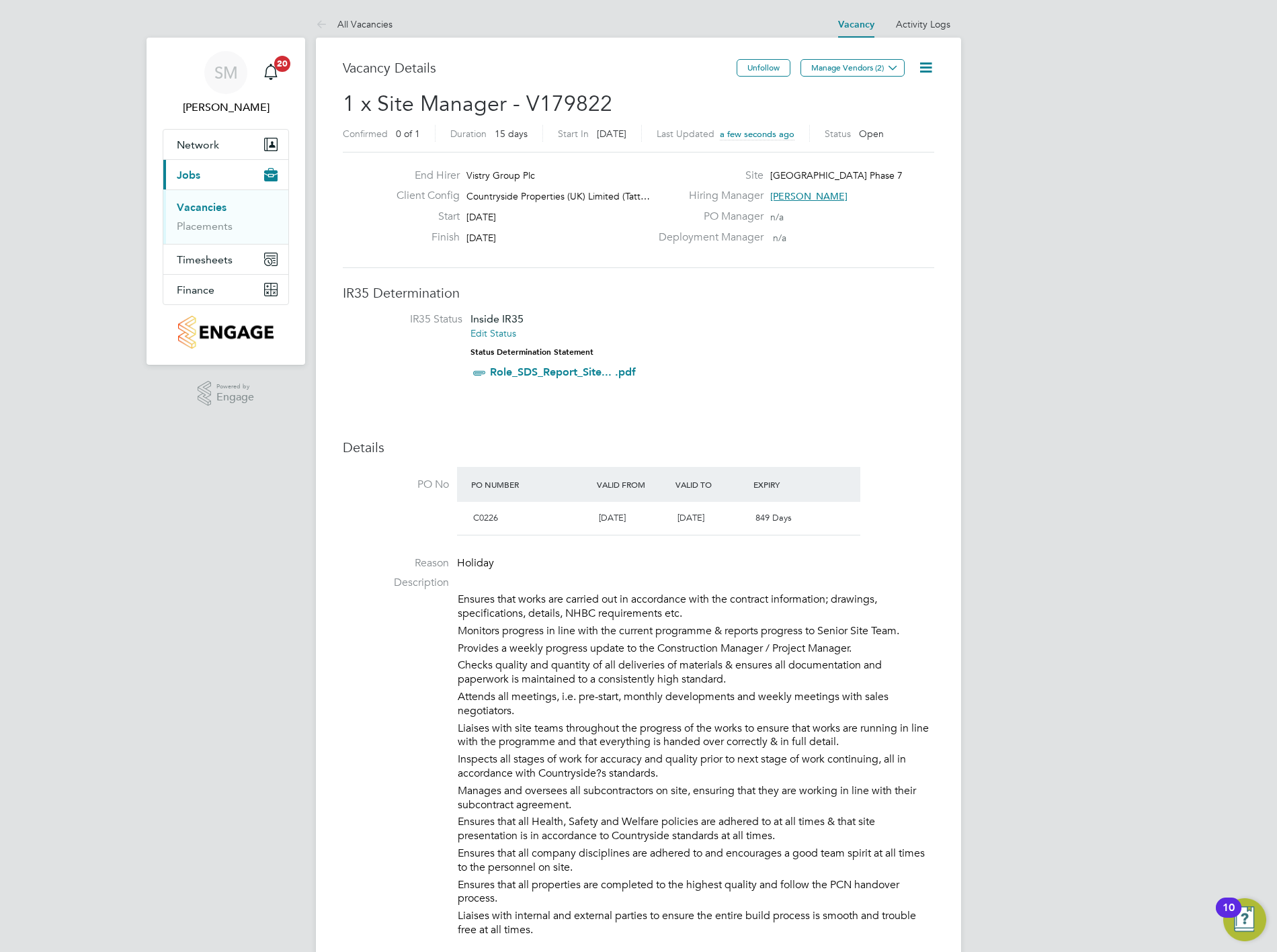
click at [210, 210] on link "Vacancies" at bounding box center [201, 207] width 49 height 13
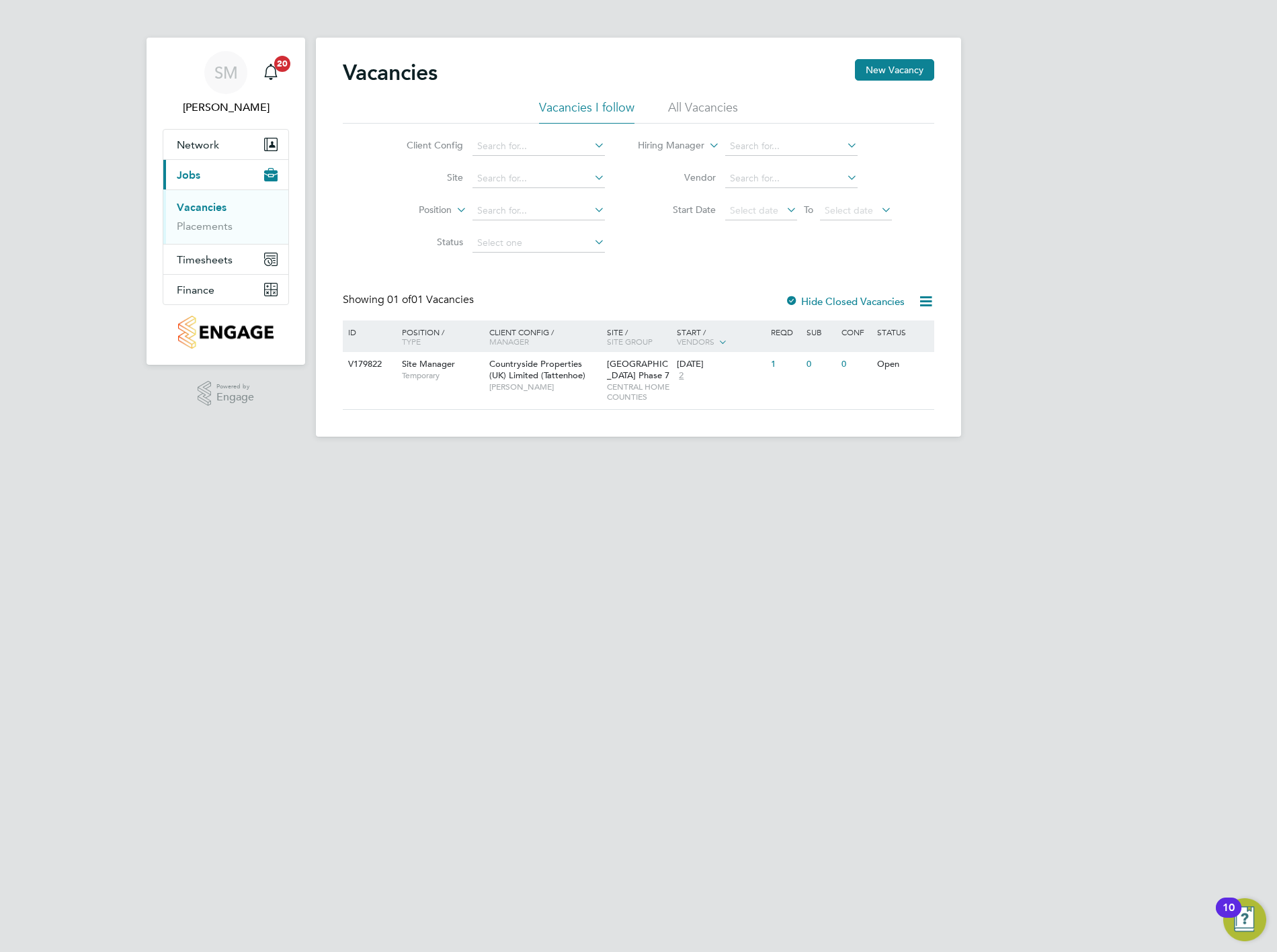
drag, startPoint x: 446, startPoint y: 699, endPoint x: 466, endPoint y: 676, distance: 30.5
click at [448, 458] on html "SM [PERSON_NAME] Notifications 20 Applications: Network Team Members Sites Work…" at bounding box center [638, 229] width 1277 height 458
